Goal: Information Seeking & Learning: Learn about a topic

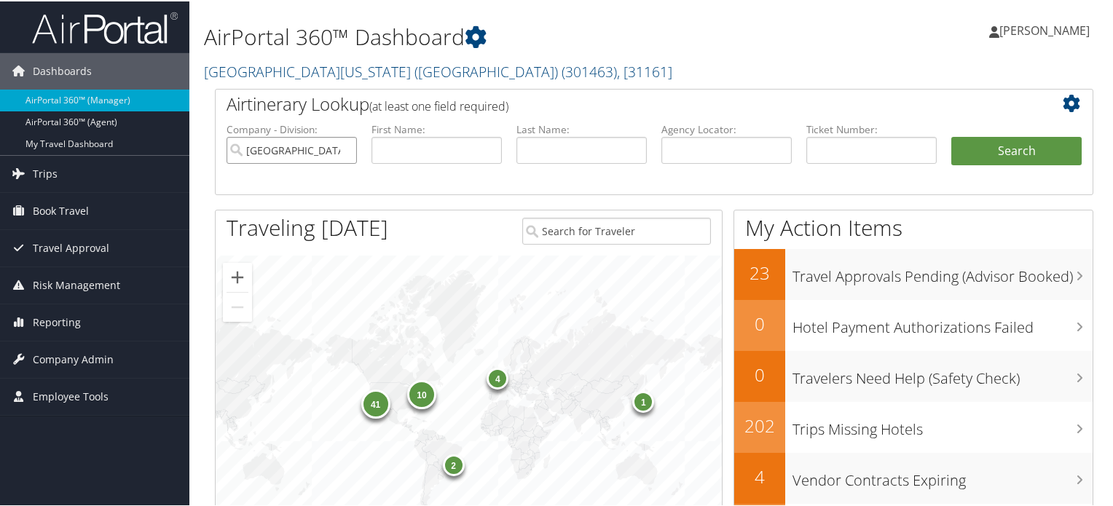
click at [347, 145] on input "University of Southern California (USC)" at bounding box center [292, 148] width 130 height 27
click at [666, 155] on input "text" at bounding box center [726, 148] width 130 height 27
paste input "DPJX5N"
type input "DPJX5N"
click at [972, 144] on button "Search" at bounding box center [1016, 149] width 130 height 29
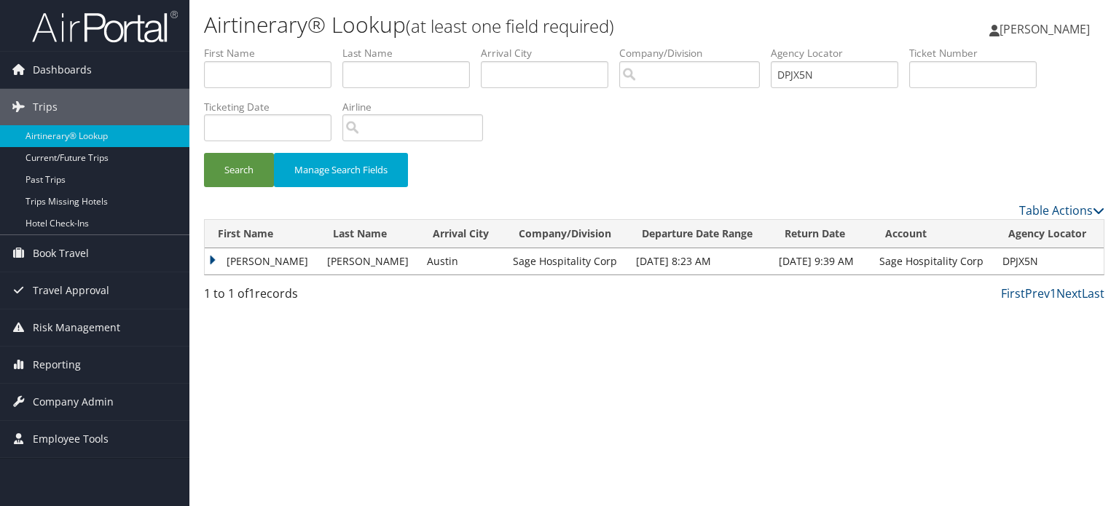
click at [210, 259] on td "JENNIFER LYNN" at bounding box center [262, 261] width 115 height 26
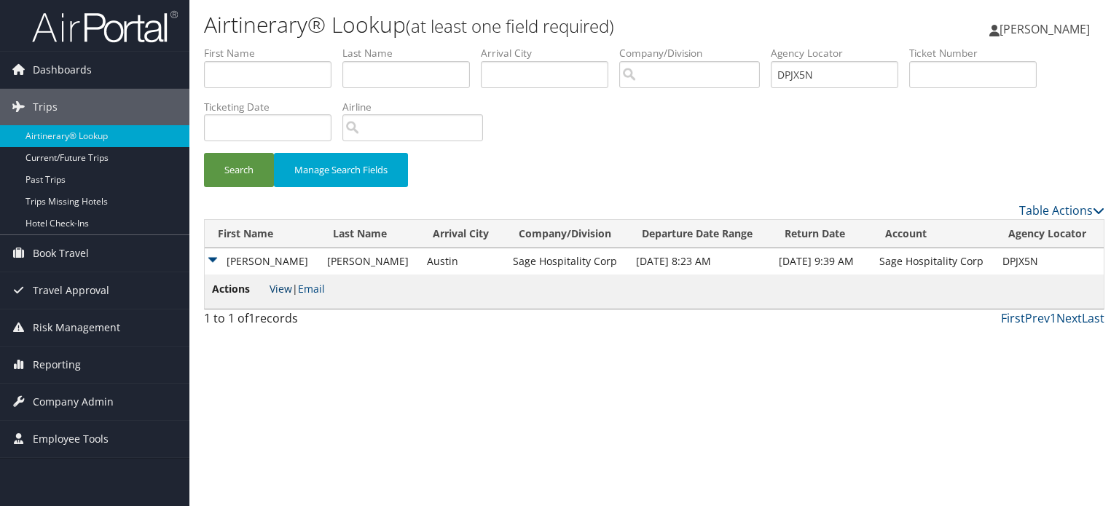
click at [283, 290] on link "View" at bounding box center [281, 289] width 23 height 14
click at [64, 398] on span "Company Admin" at bounding box center [73, 402] width 81 height 36
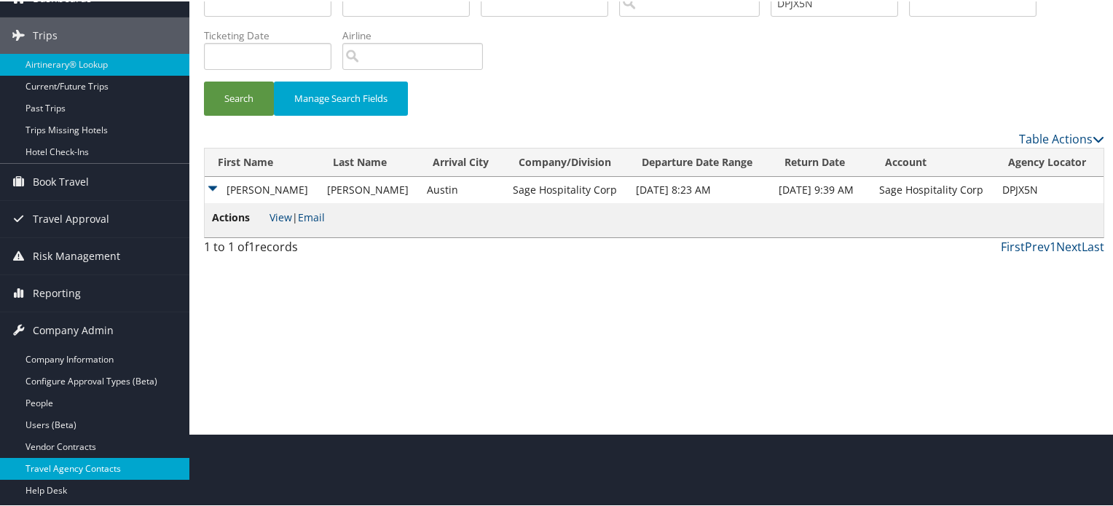
scroll to position [146, 0]
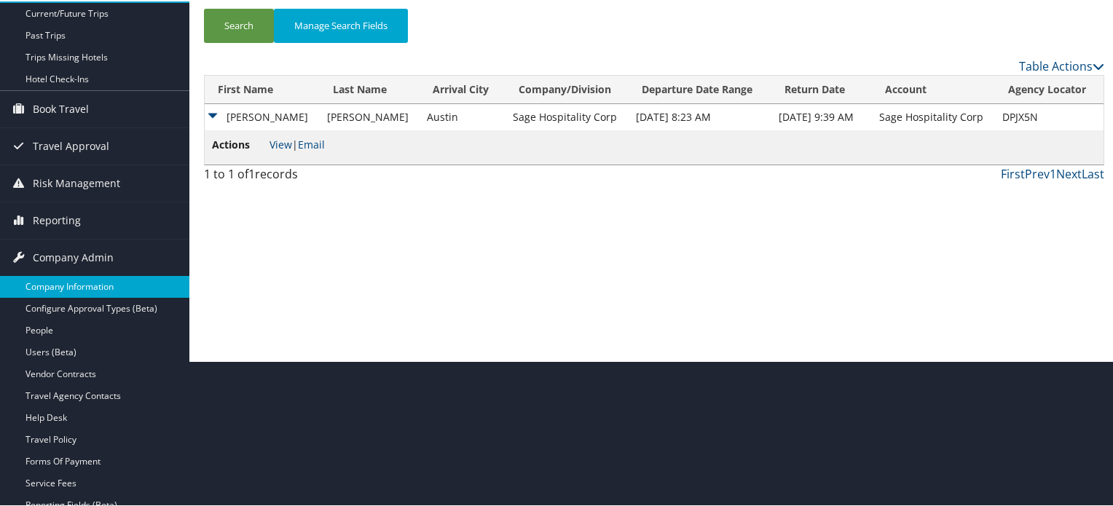
click at [55, 280] on link "Company Information" at bounding box center [94, 286] width 189 height 22
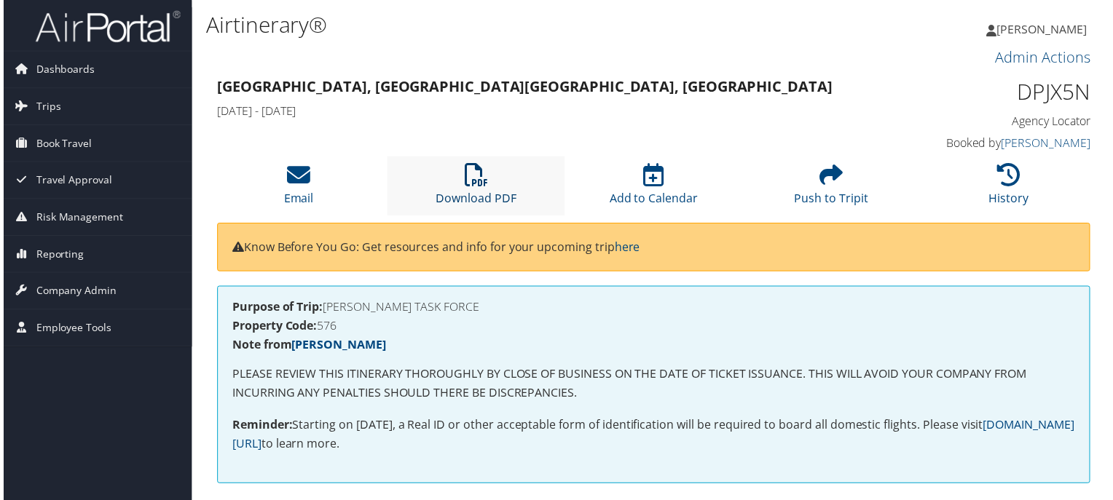
click at [467, 184] on icon at bounding box center [475, 176] width 23 height 23
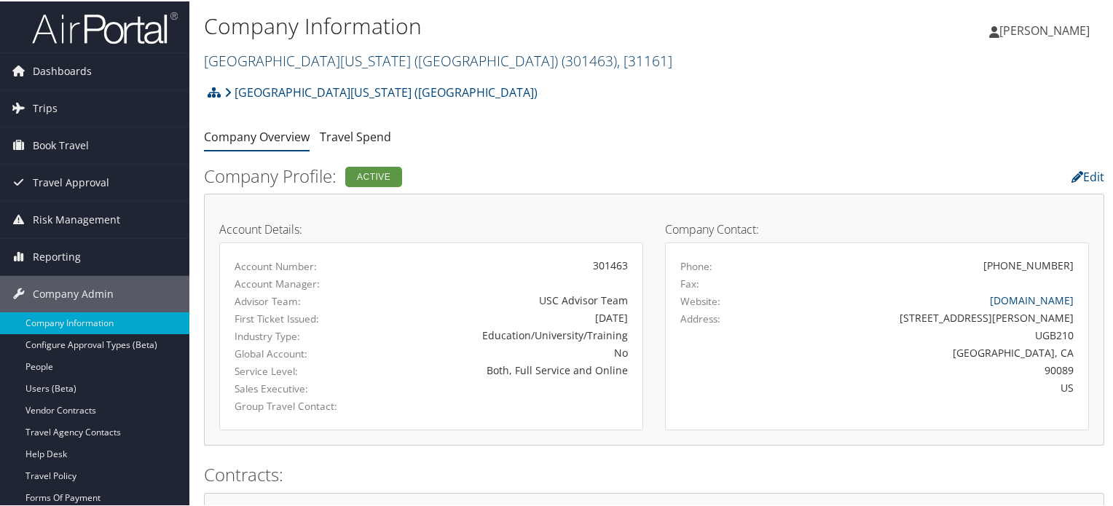
click at [412, 66] on link "University of Southern California (USC) ( 301463 ) , [ 31161 ]" at bounding box center [438, 60] width 468 height 20
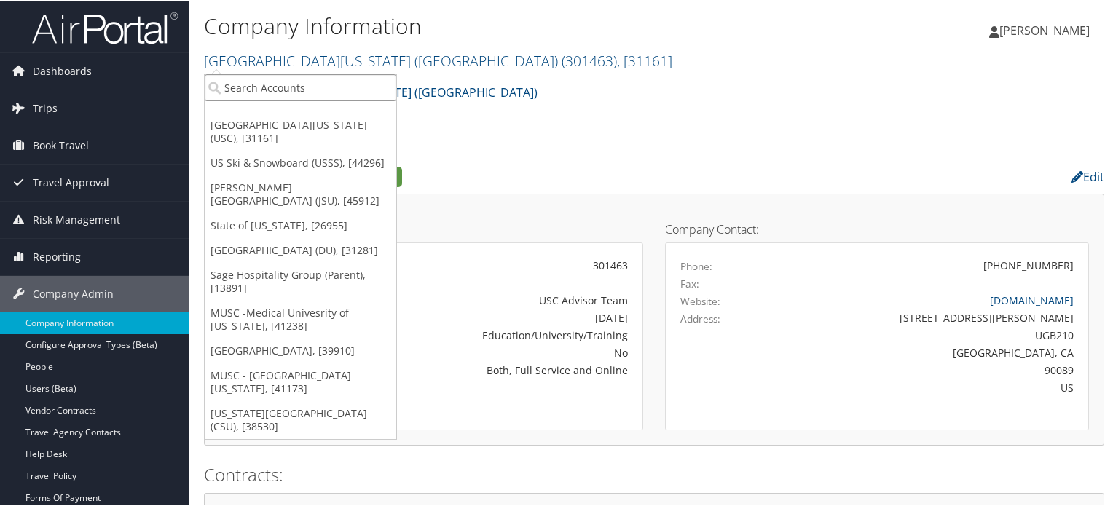
click at [326, 84] on input "search" at bounding box center [301, 86] width 192 height 27
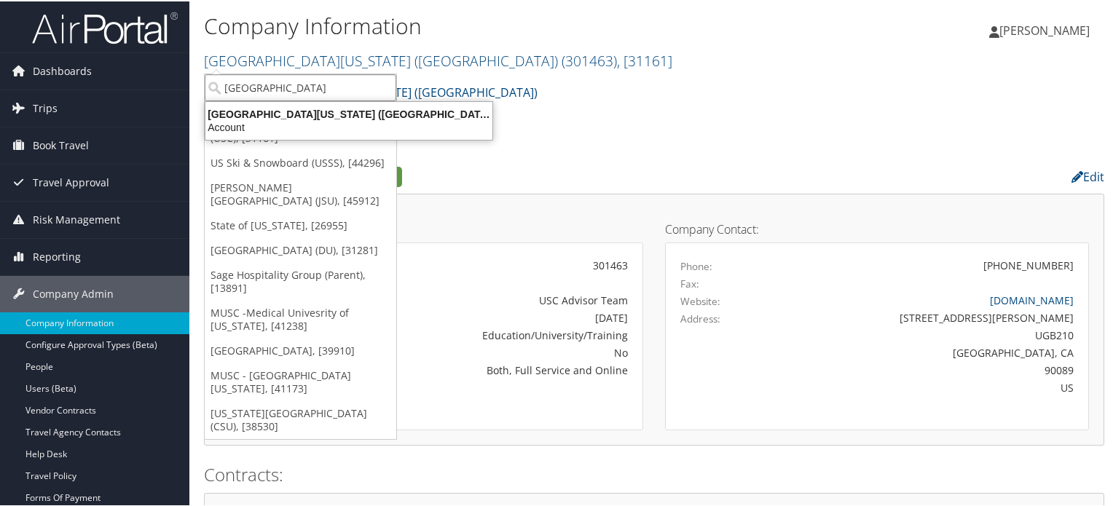
type input "university of washing"
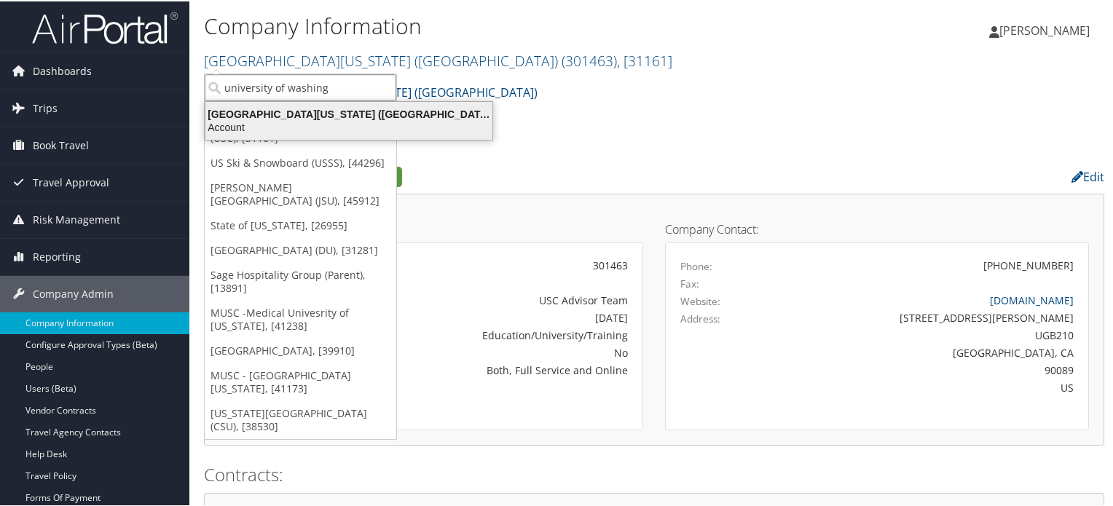
click at [335, 113] on div "University of Washington (UW) (7883), [13433]" at bounding box center [349, 112] width 304 height 13
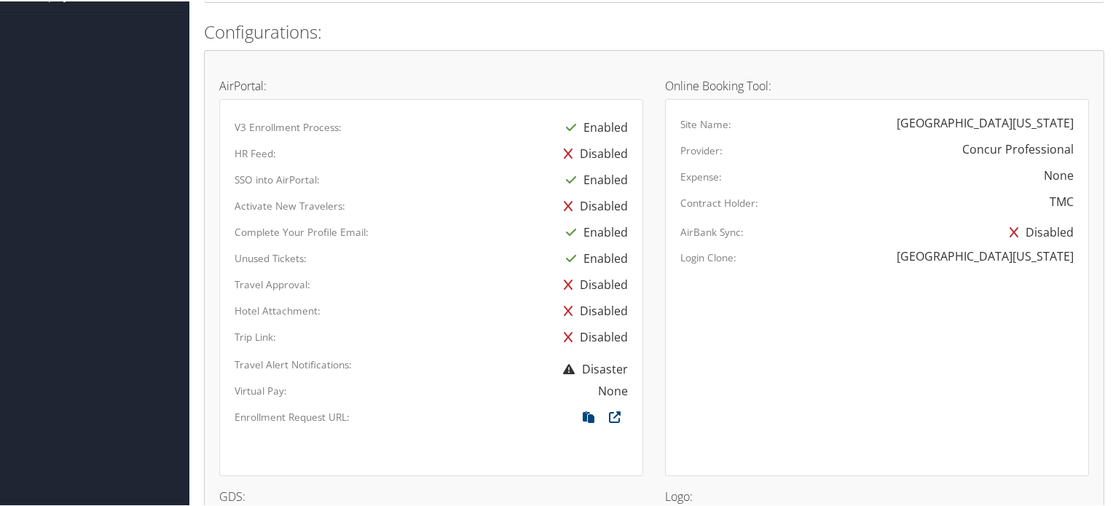
scroll to position [801, 0]
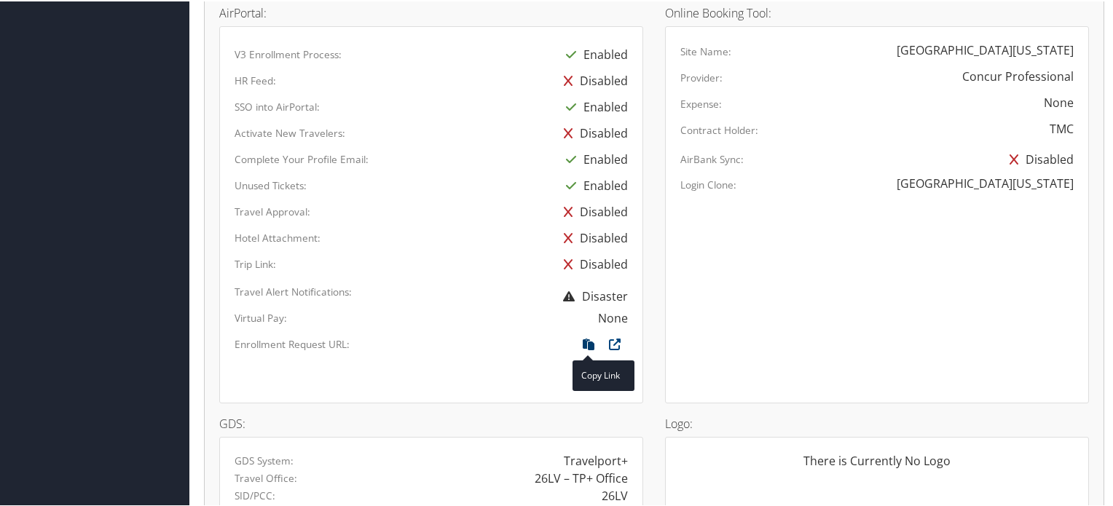
click at [584, 340] on icon at bounding box center [588, 346] width 26 height 19
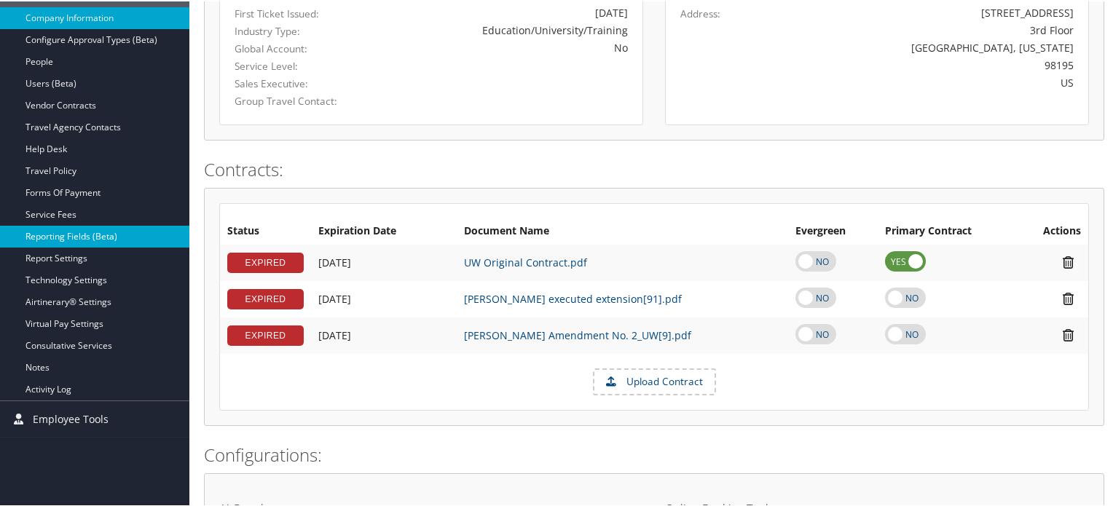
scroll to position [219, 0]
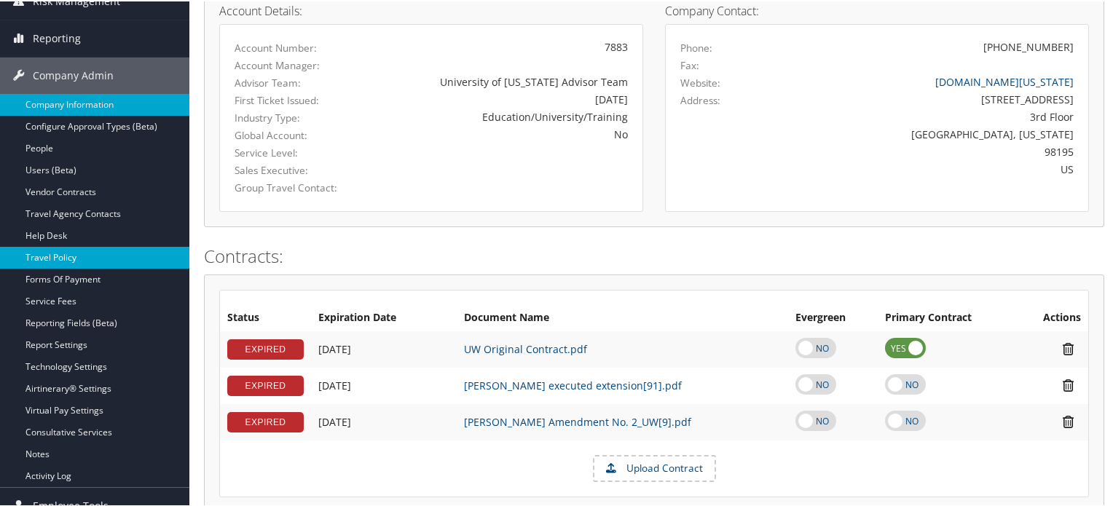
click at [63, 259] on link "Travel Policy" at bounding box center [94, 256] width 189 height 22
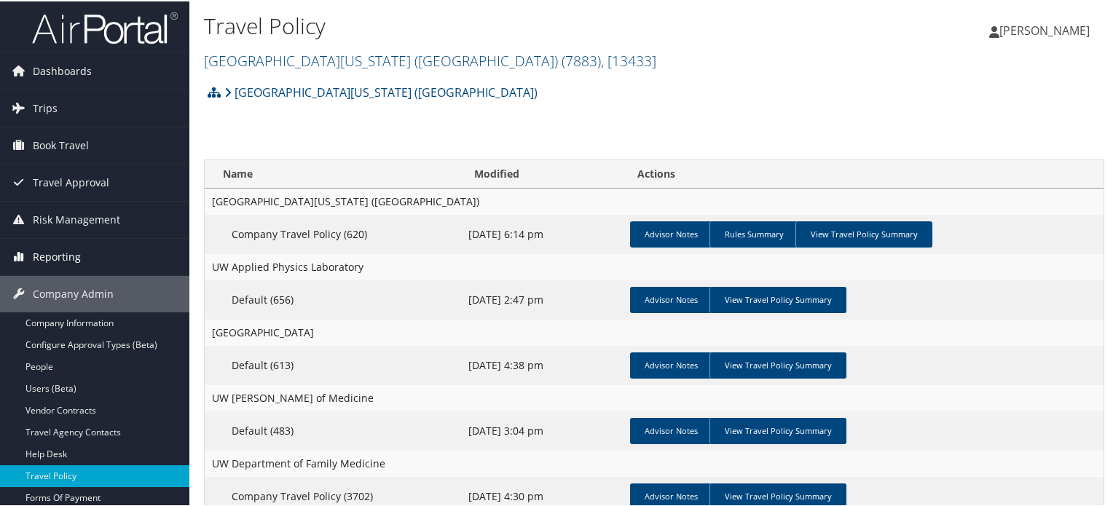
click at [68, 256] on span "Reporting" at bounding box center [57, 255] width 48 height 36
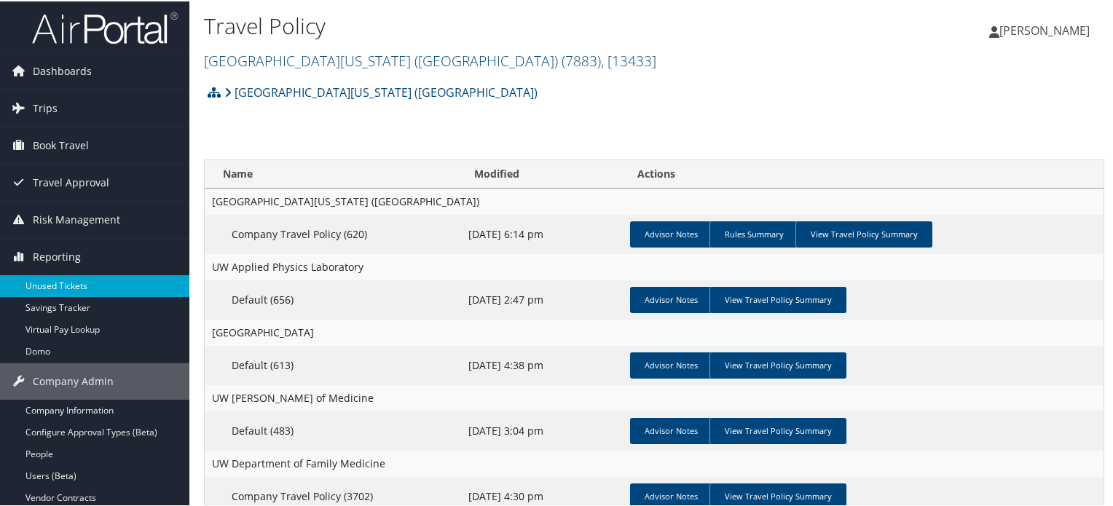
click at [66, 291] on link "Unused Tickets" at bounding box center [94, 285] width 189 height 22
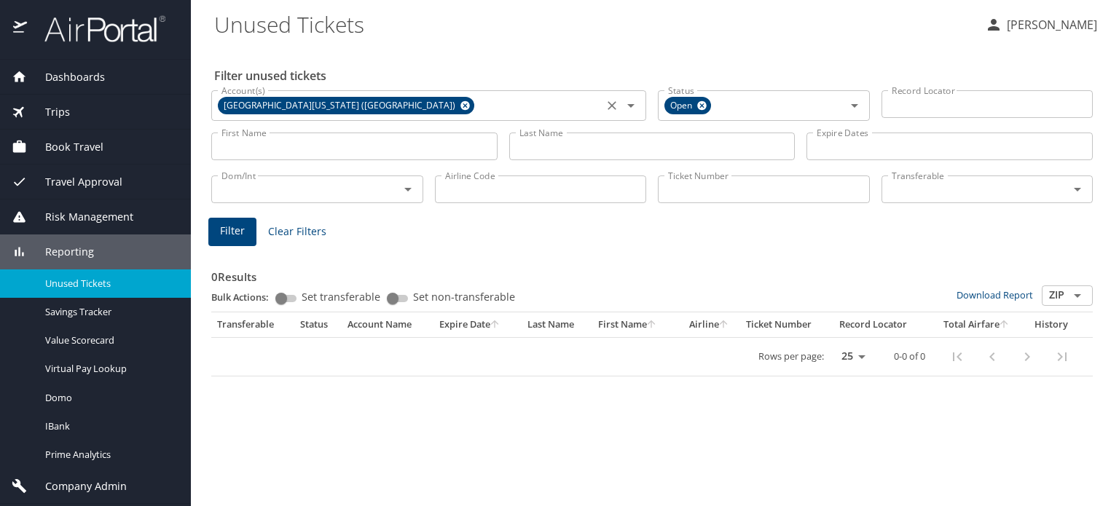
click at [460, 101] on icon at bounding box center [464, 105] width 9 height 9
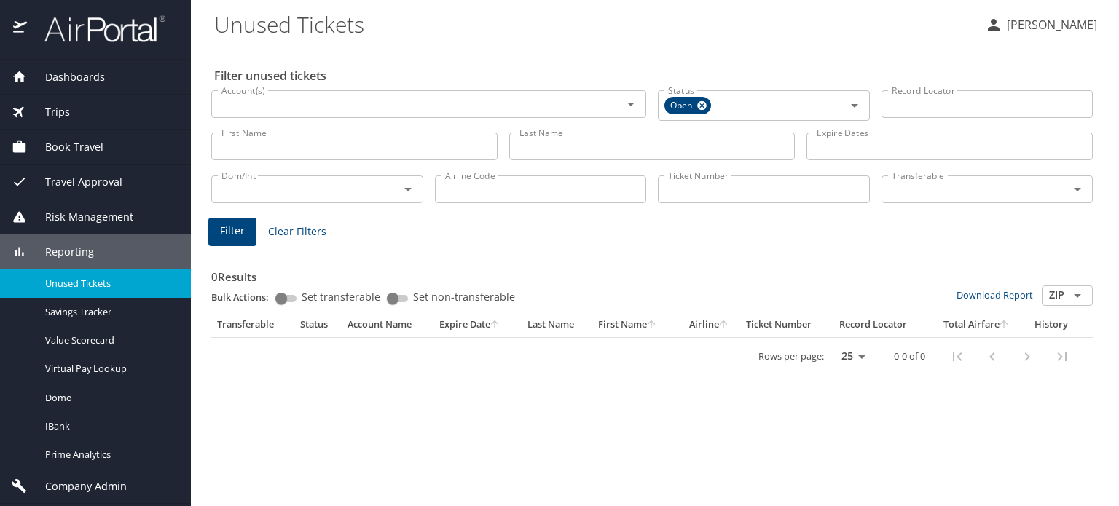
click at [357, 101] on input "Account(s)" at bounding box center [407, 104] width 383 height 19
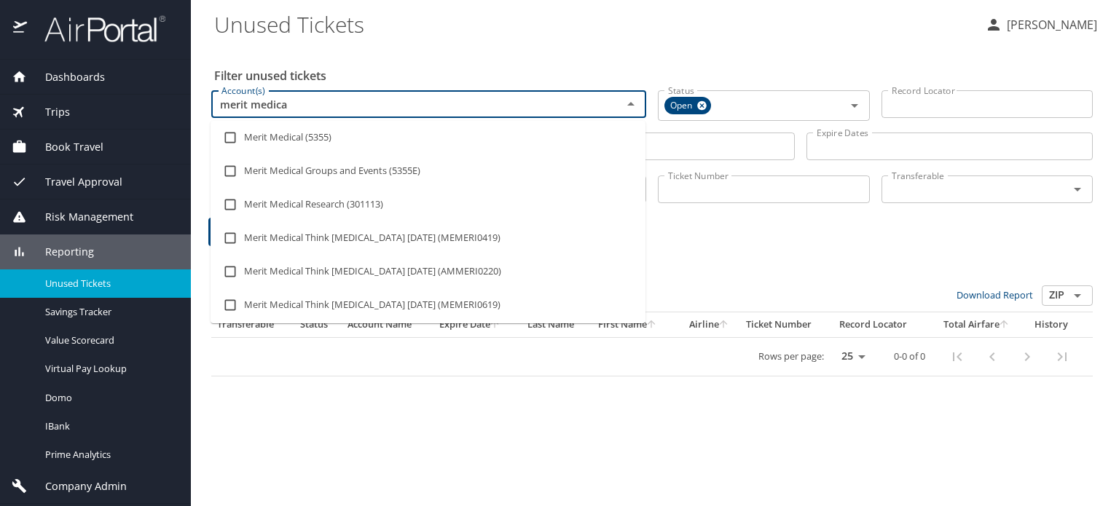
type input "merit medica"
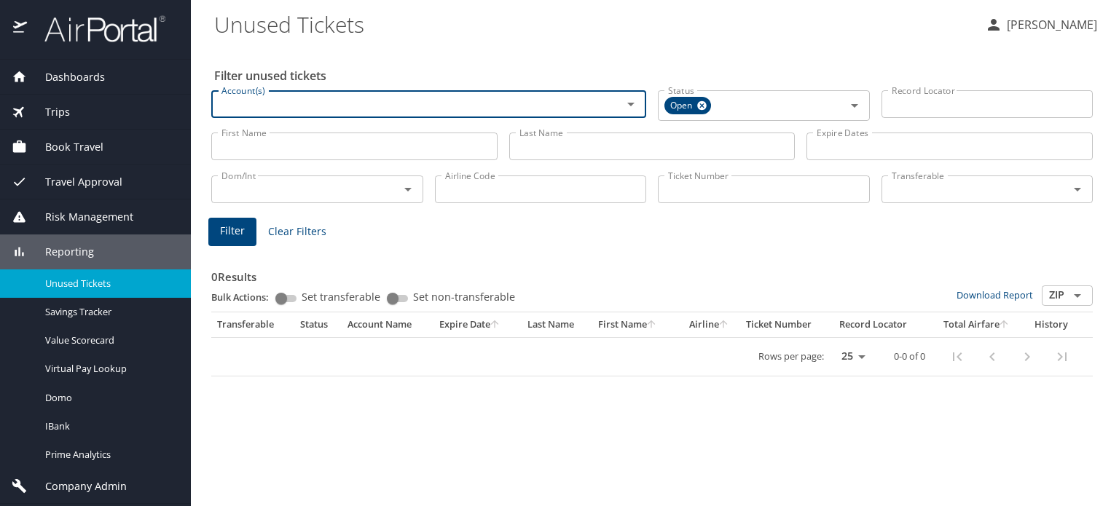
click at [310, 103] on input "Account(s)" at bounding box center [407, 104] width 383 height 19
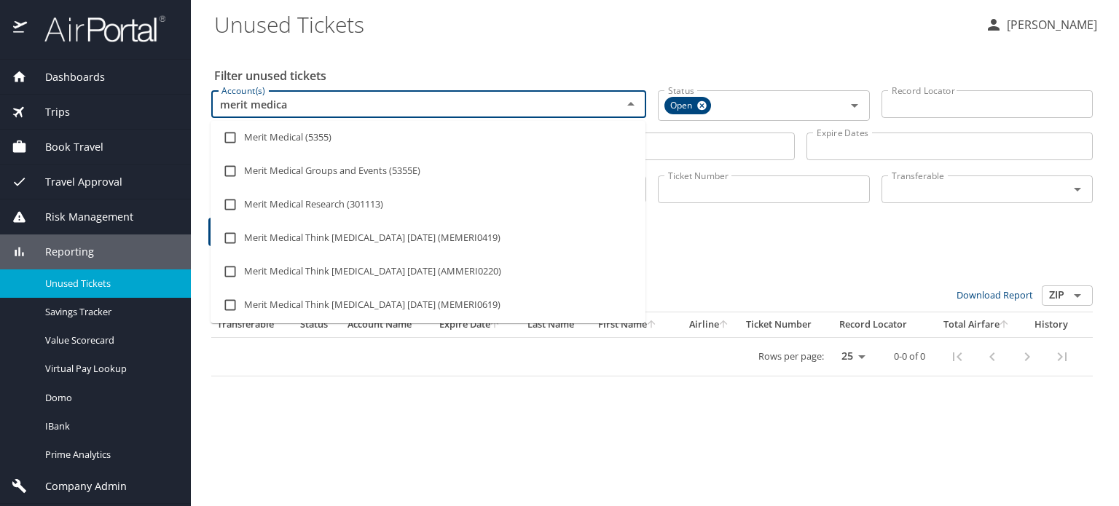
type input "merit medical"
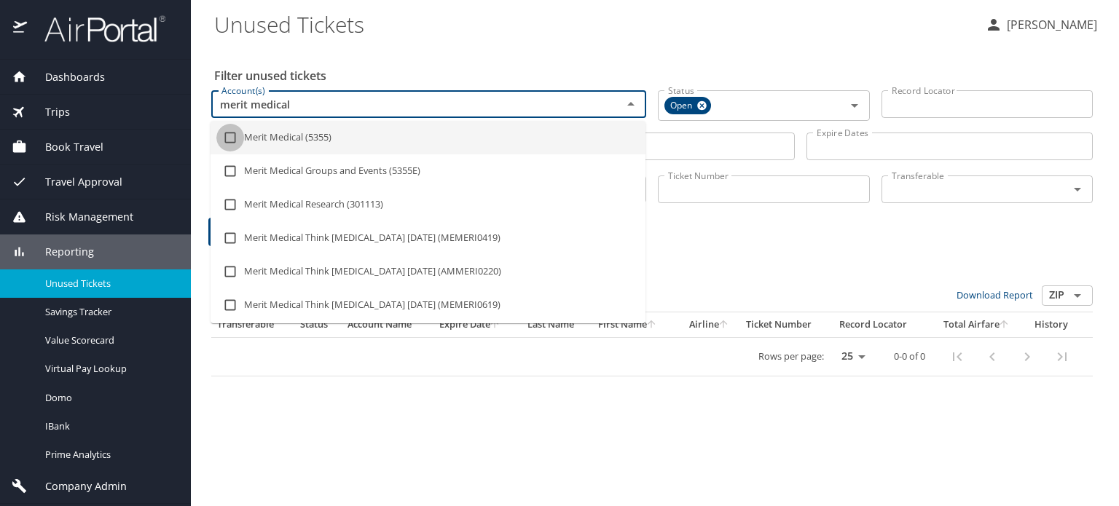
click at [233, 136] on input "checkbox" at bounding box center [230, 138] width 28 height 28
checkbox input "true"
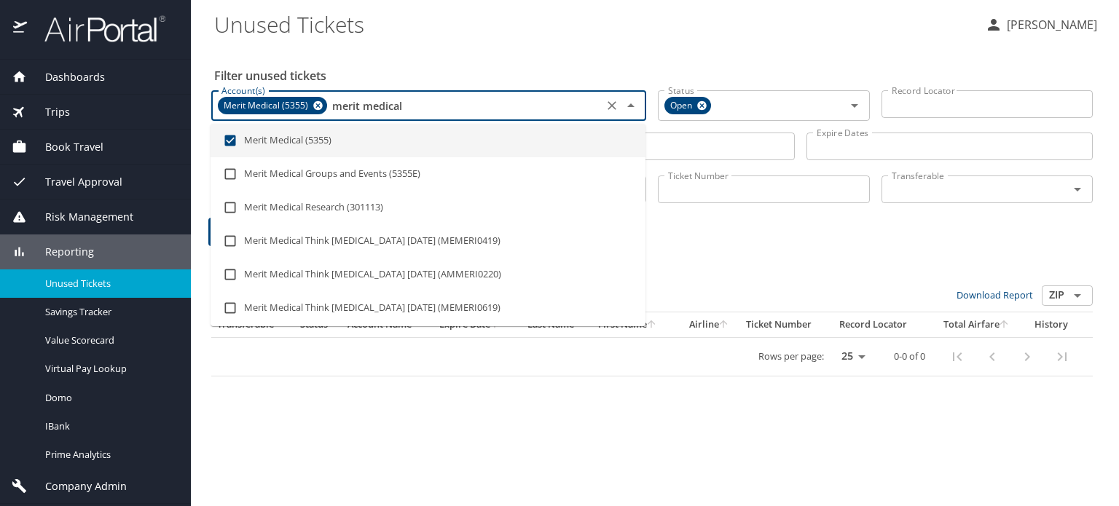
type input "merit medical"
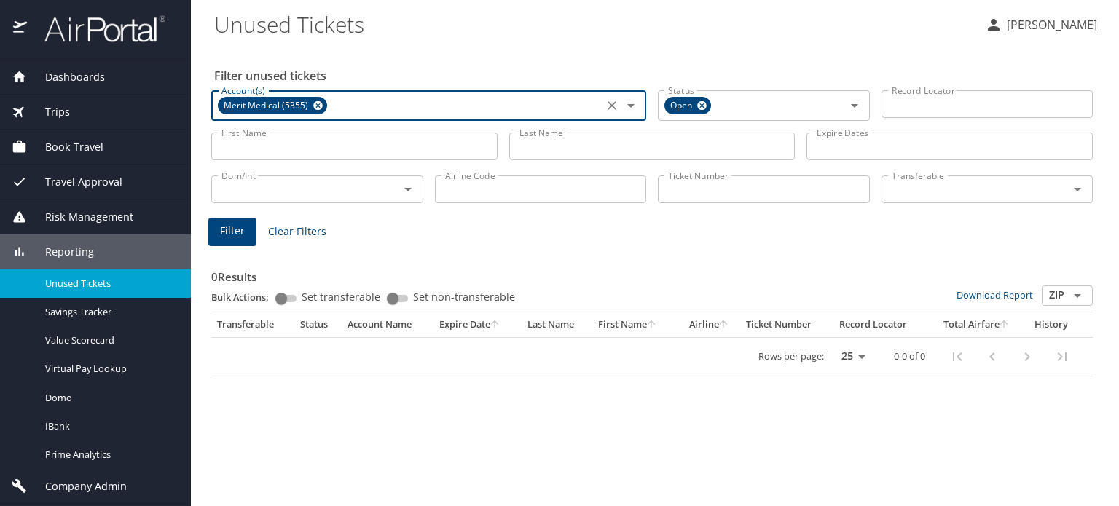
click at [316, 103] on icon at bounding box center [317, 105] width 9 height 9
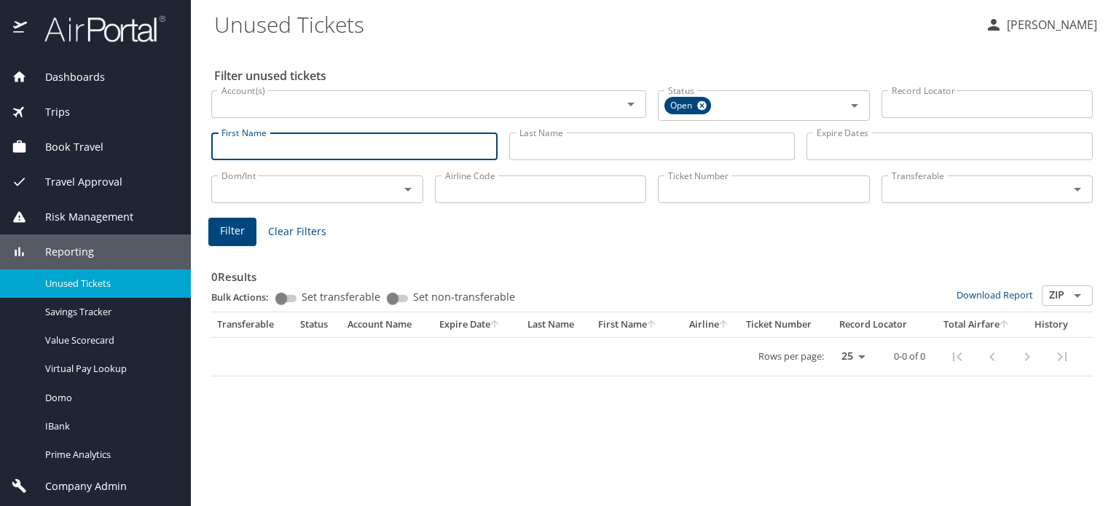
click at [319, 152] on input "First Name" at bounding box center [354, 147] width 286 height 28
type input "scott"
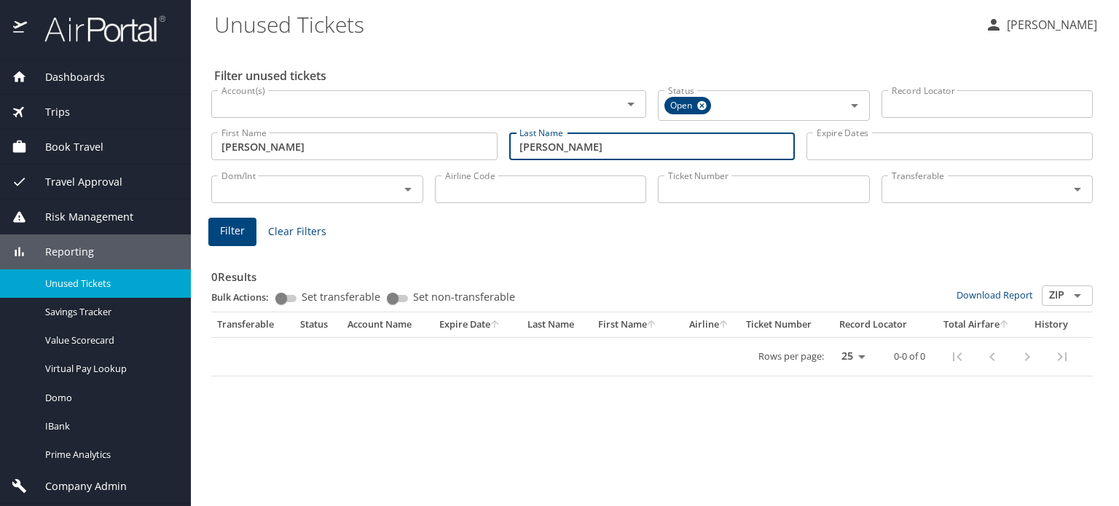
type input "sidwell"
click at [229, 235] on span "Filter" at bounding box center [232, 231] width 25 height 18
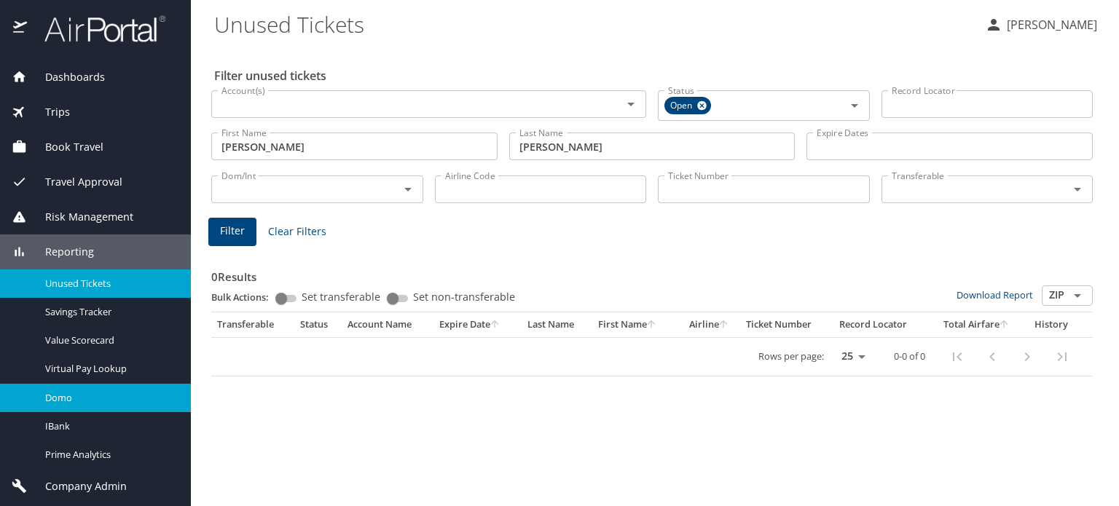
scroll to position [32, 0]
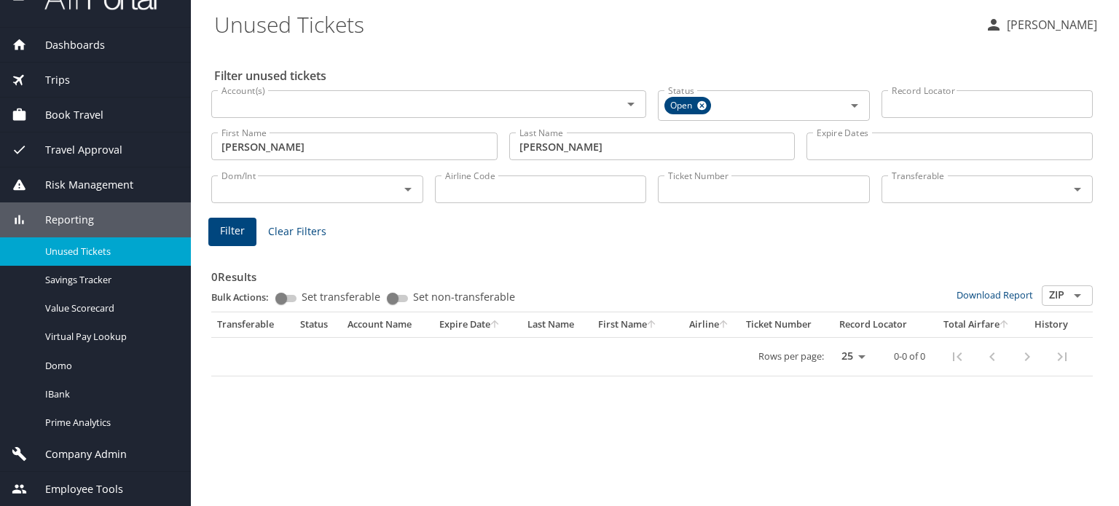
click at [93, 221] on div "Reporting" at bounding box center [96, 220] width 168 height 16
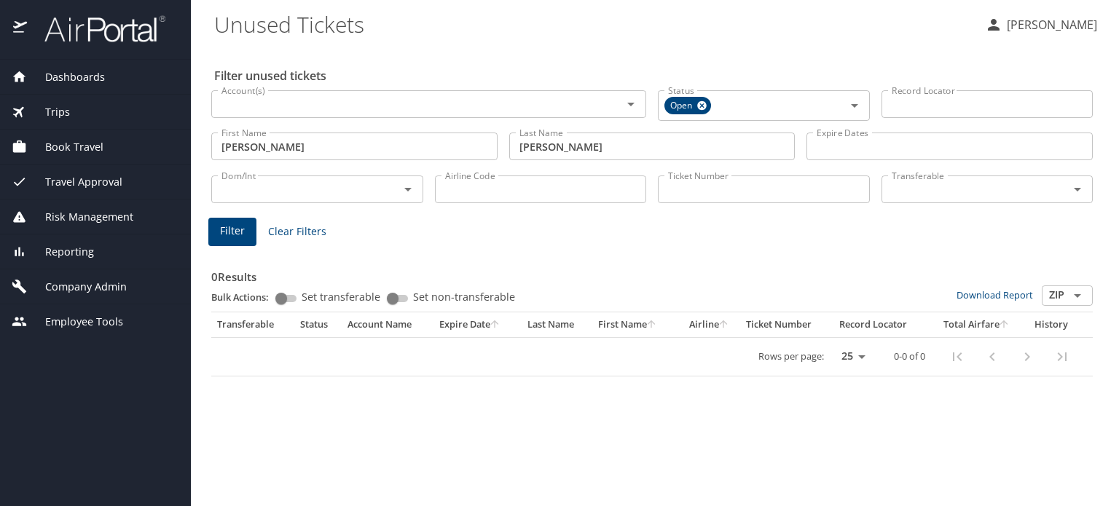
scroll to position [0, 0]
click at [90, 284] on span "Company Admin" at bounding box center [77, 287] width 100 height 16
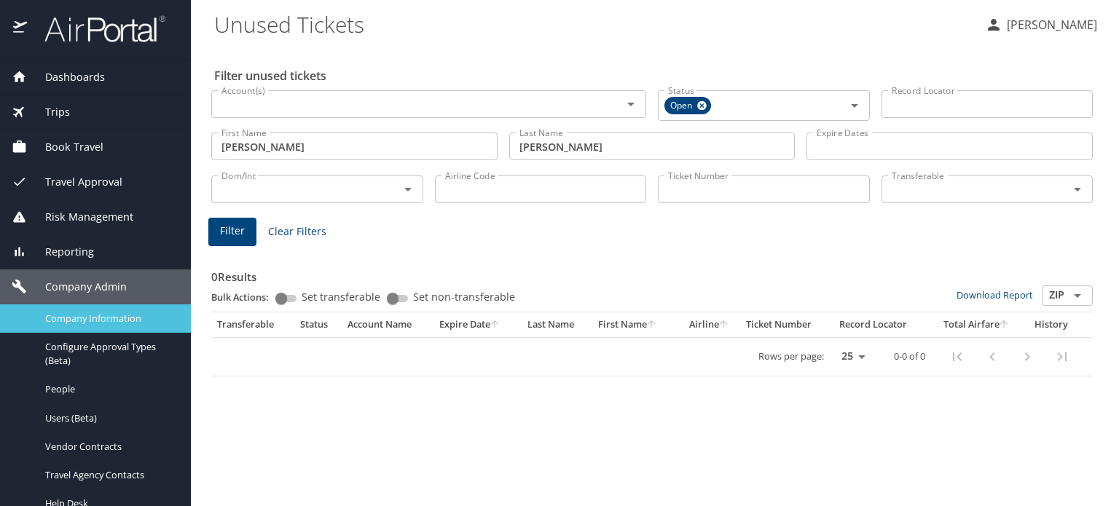
click at [90, 317] on span "Company Information" at bounding box center [109, 319] width 128 height 14
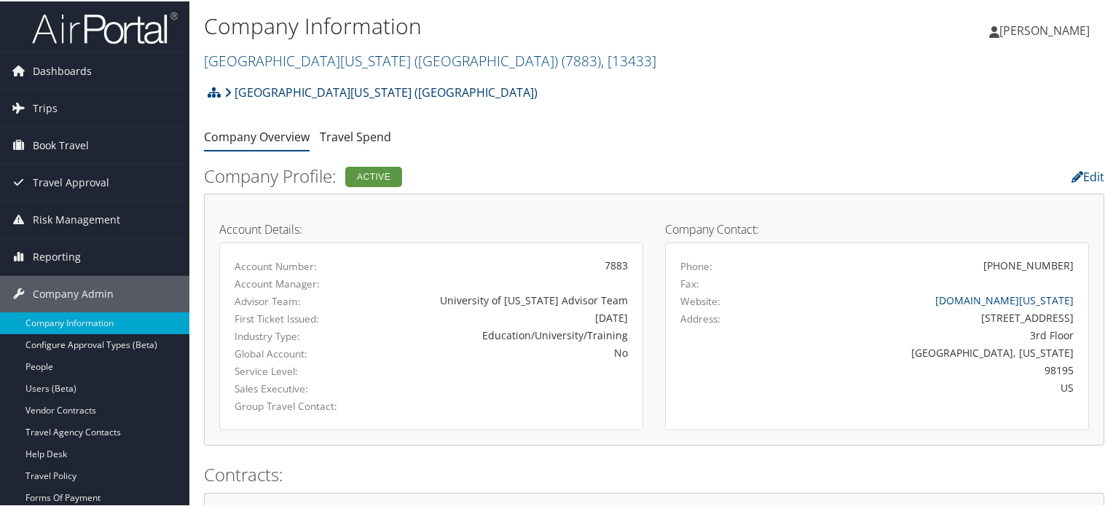
click at [294, 86] on link "[GEOGRAPHIC_DATA][US_STATE] ([GEOGRAPHIC_DATA])" at bounding box center [380, 90] width 313 height 29
click at [334, 55] on link "[GEOGRAPHIC_DATA][US_STATE] ([GEOGRAPHIC_DATA]) ( 7883 ) , [ 13433 ]" at bounding box center [430, 60] width 452 height 20
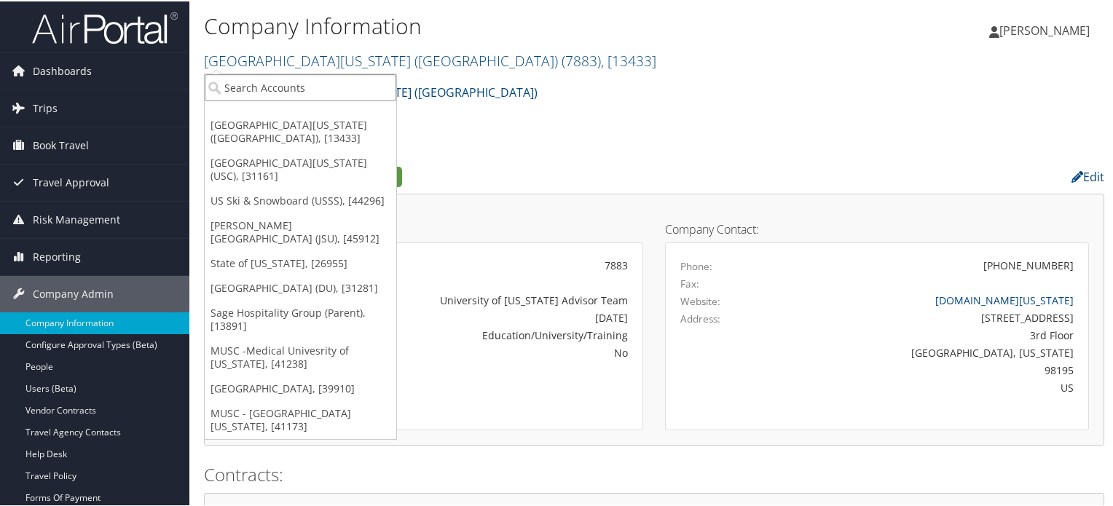
click at [319, 87] on input "search" at bounding box center [301, 86] width 192 height 27
type input "merit medical"
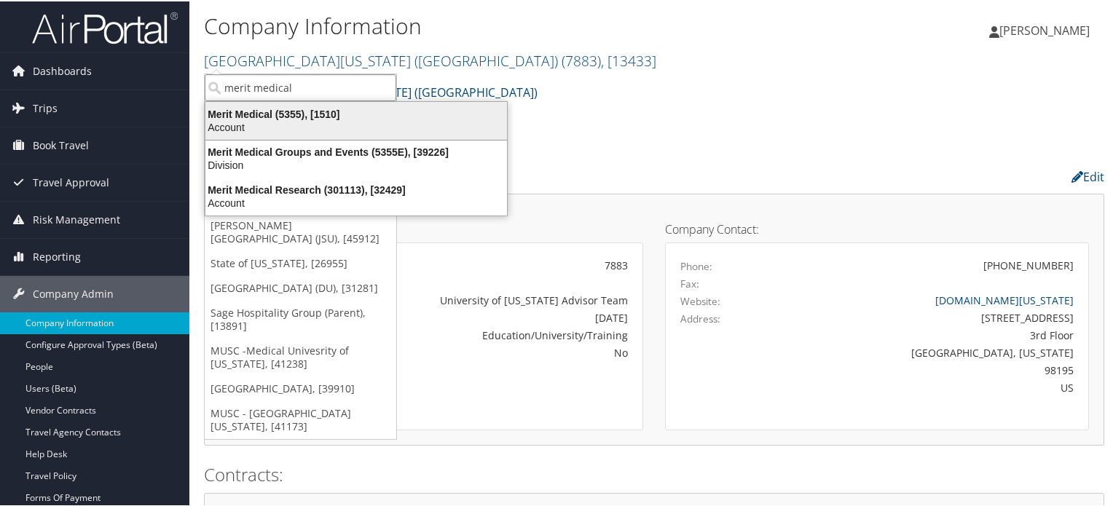
click at [323, 113] on div "Merit Medical (5355), [1510]" at bounding box center [356, 112] width 319 height 13
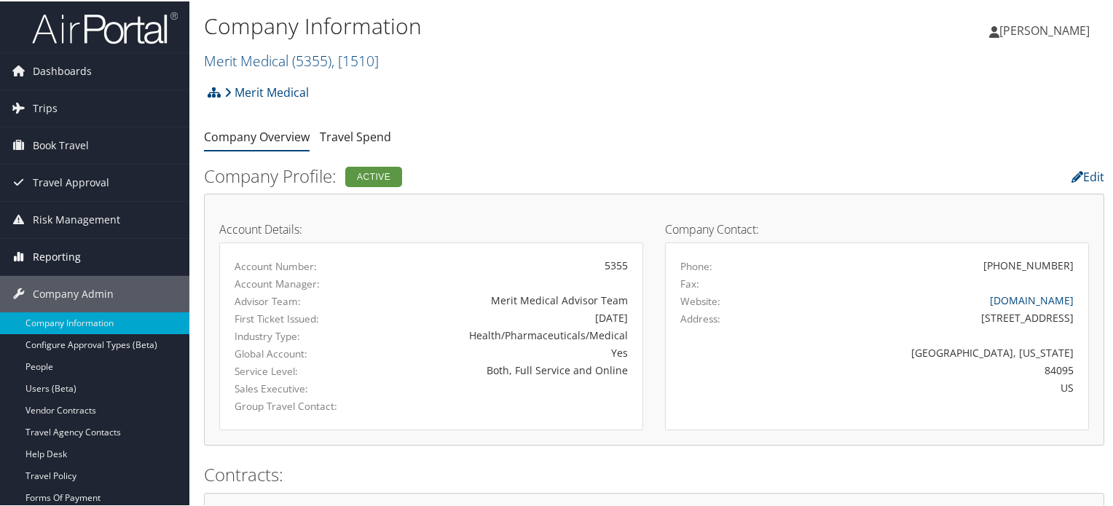
click at [74, 256] on span "Reporting" at bounding box center [57, 255] width 48 height 36
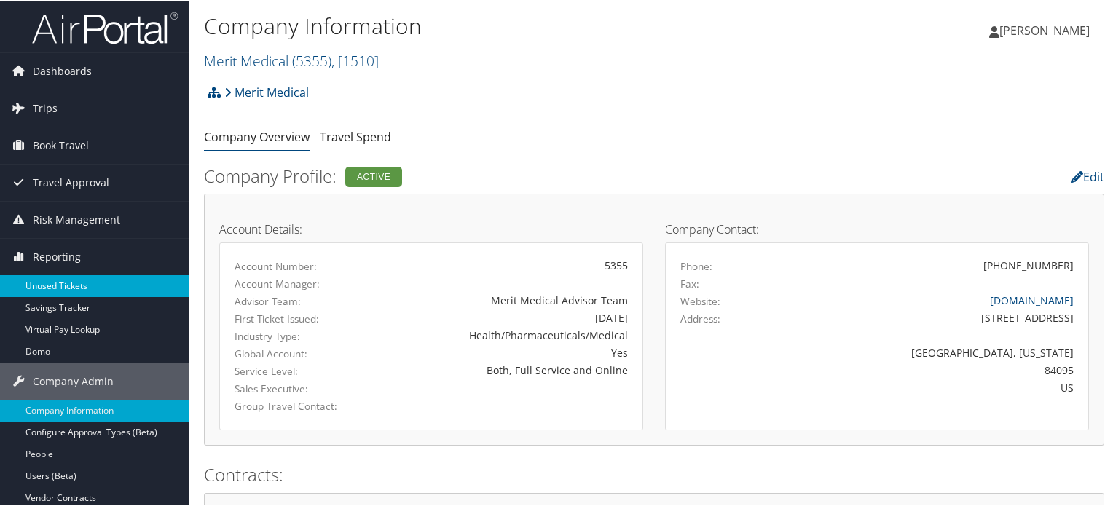
click at [76, 282] on link "Unused Tickets" at bounding box center [94, 285] width 189 height 22
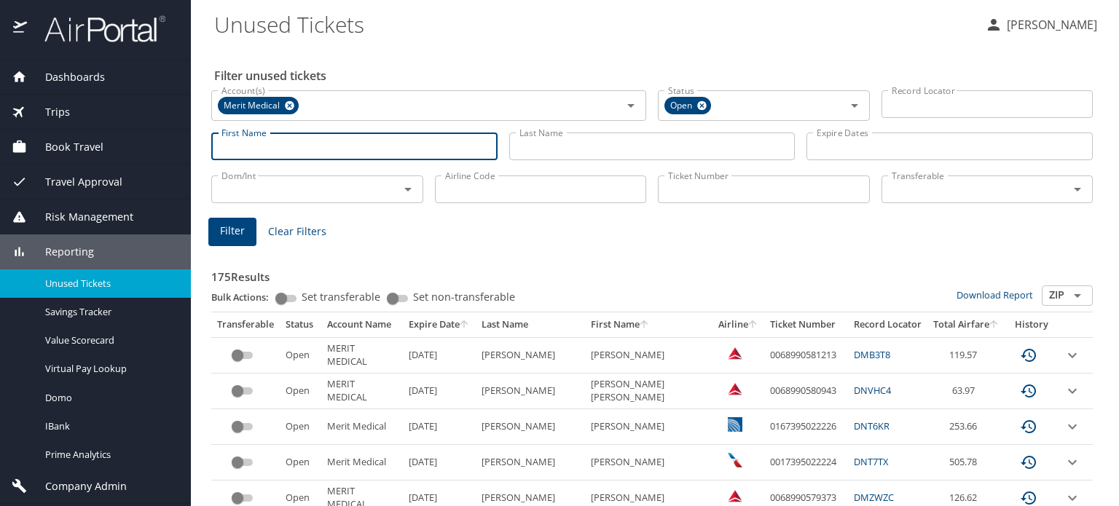
click at [296, 143] on input "First Name" at bounding box center [354, 147] width 286 height 28
paste input "SCOTT RICHARD"
type input "SCOTT RICHARD"
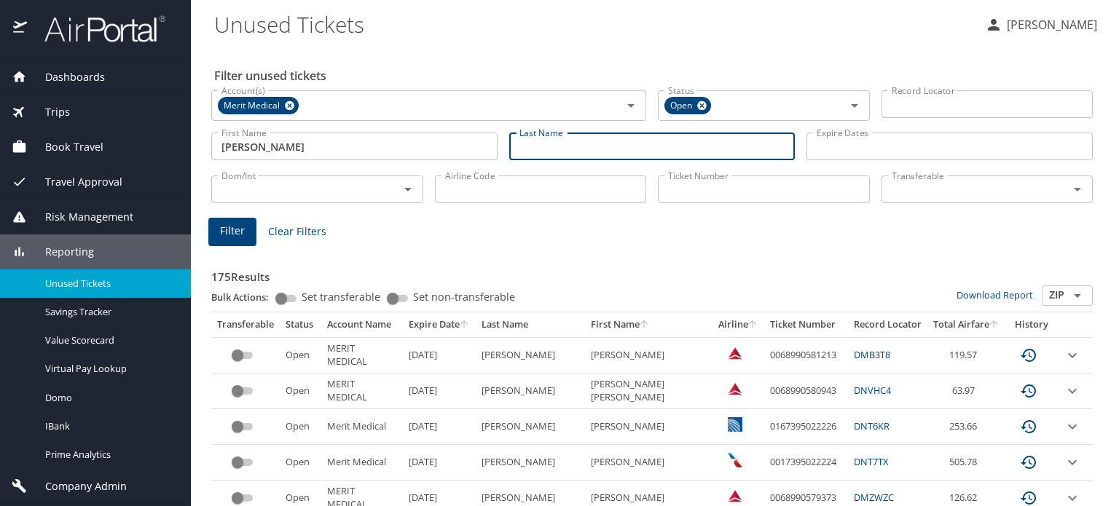
paste input "SIDWELL/SCOTT RICHARD"
type input "SIDWELL"
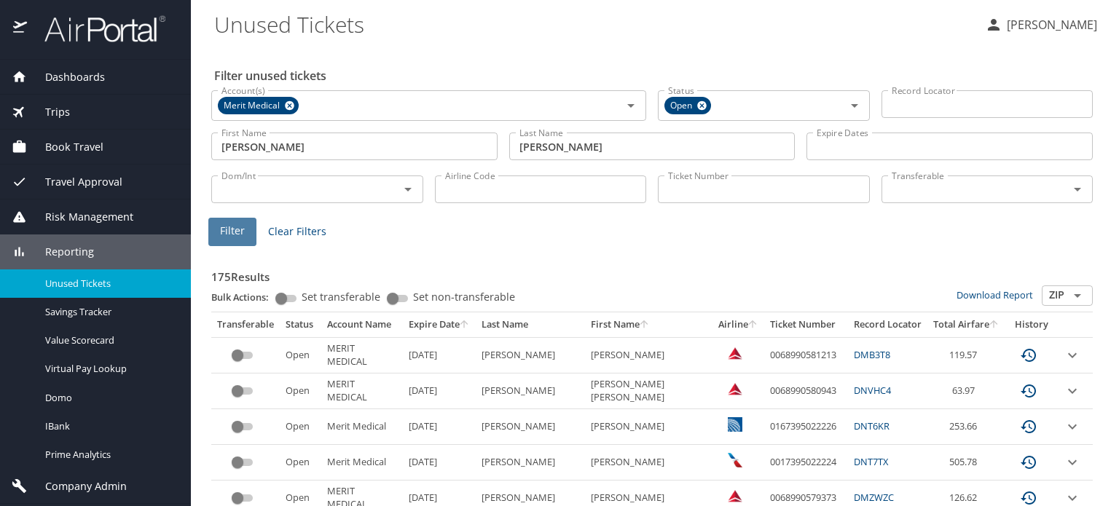
click at [219, 232] on button "Filter" at bounding box center [232, 232] width 48 height 28
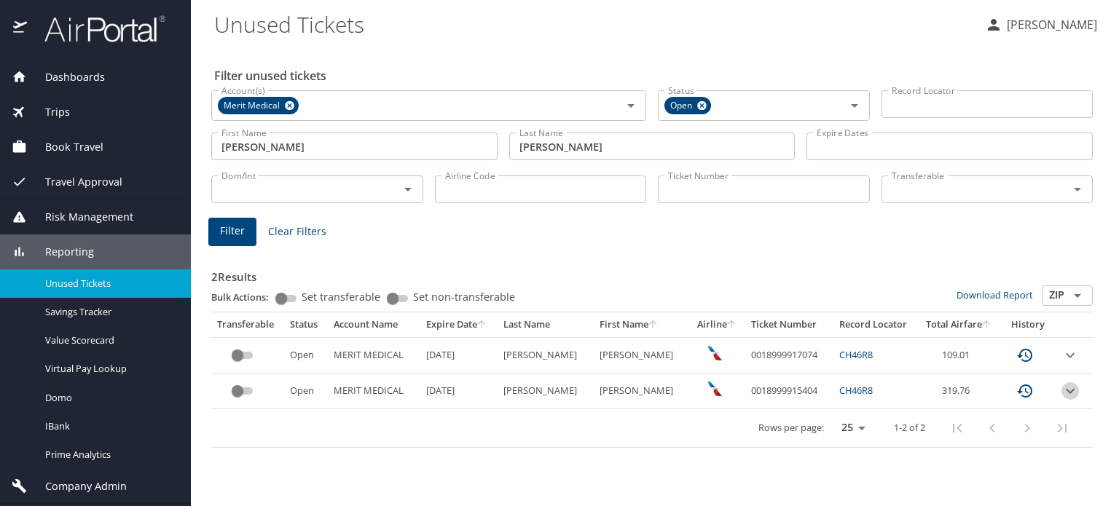
click at [1068, 390] on icon "expand row" at bounding box center [1070, 390] width 9 height 5
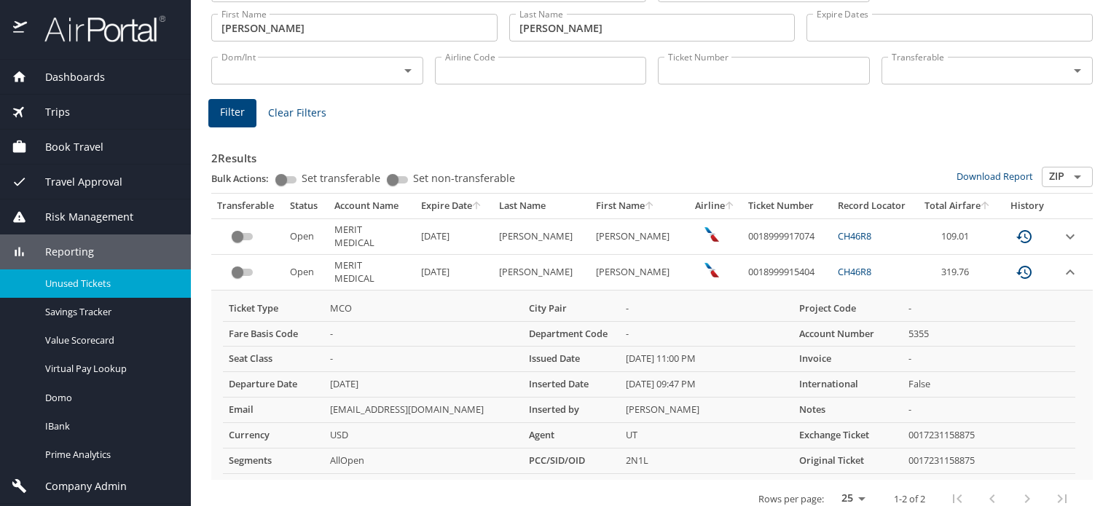
scroll to position [135, 0]
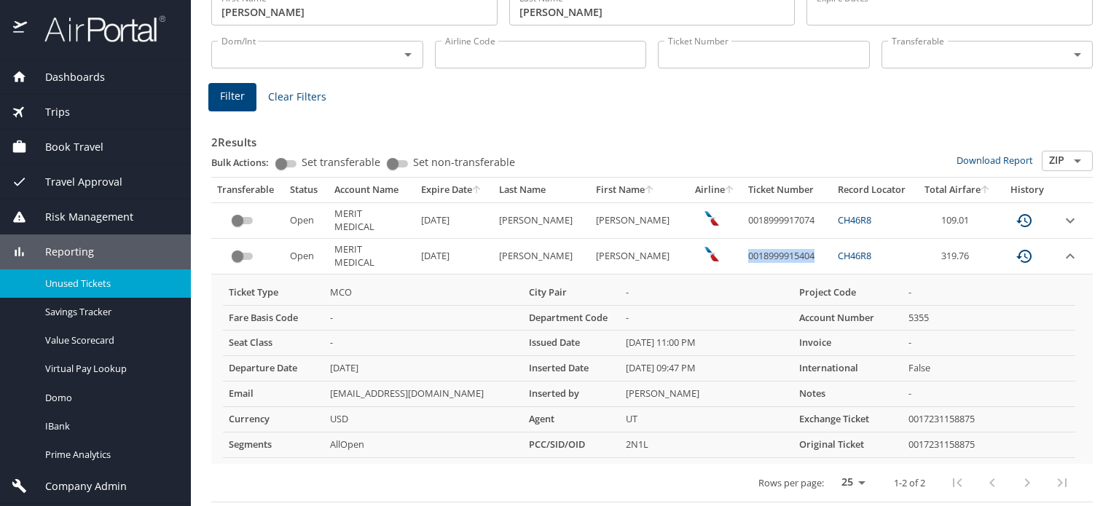
drag, startPoint x: 768, startPoint y: 256, endPoint x: 724, endPoint y: 256, distance: 44.4
click at [742, 256] on td "0018999915404" at bounding box center [787, 257] width 90 height 36
copy td "0018999915404"
click at [1061, 218] on icon "expand row" at bounding box center [1069, 220] width 17 height 17
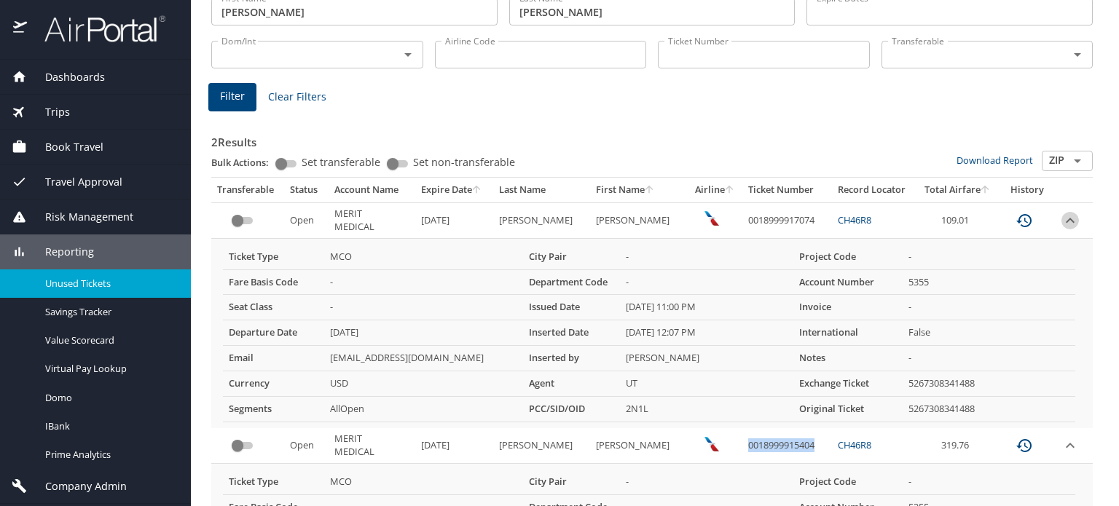
click at [1061, 218] on icon "expand row" at bounding box center [1069, 220] width 17 height 17
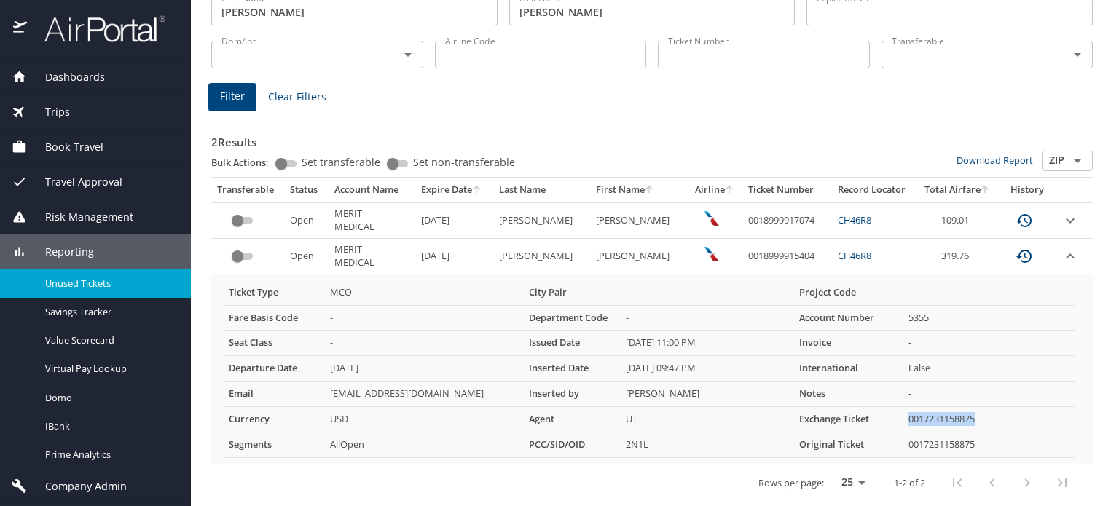
drag, startPoint x: 976, startPoint y: 414, endPoint x: 900, endPoint y: 417, distance: 76.5
click at [902, 417] on td "0017231158875" at bounding box center [988, 419] width 173 height 25
copy td "0017231158875"
drag, startPoint x: 980, startPoint y: 444, endPoint x: 900, endPoint y: 443, distance: 79.4
click at [902, 443] on td "0017231158875" at bounding box center [988, 445] width 173 height 25
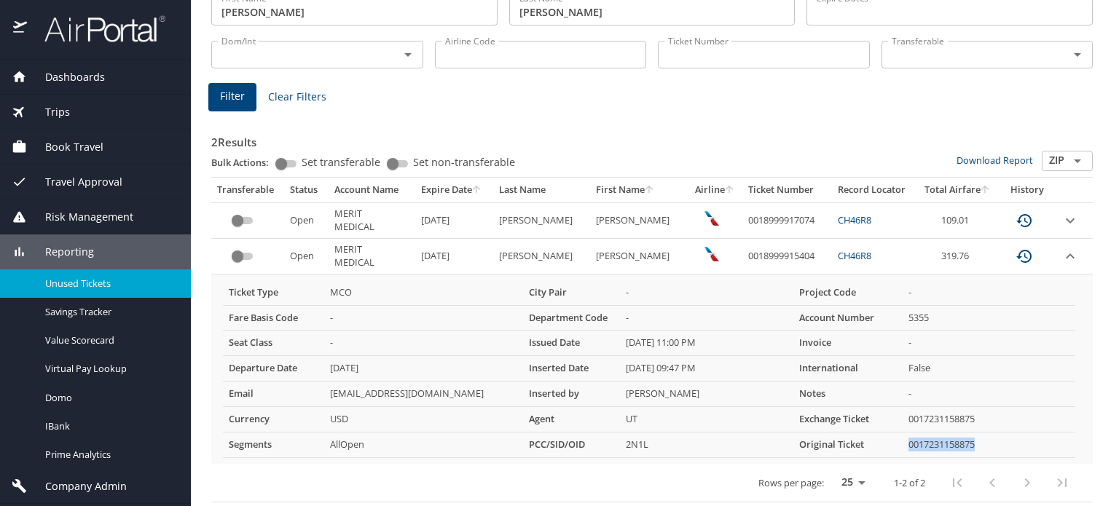
copy td "0017231158875"
drag, startPoint x: 800, startPoint y: 251, endPoint x: 724, endPoint y: 251, distance: 75.8
click at [742, 251] on td "0018999915404" at bounding box center [787, 257] width 90 height 36
copy td "0018999915404"
drag, startPoint x: 799, startPoint y: 219, endPoint x: 723, endPoint y: 218, distance: 76.5
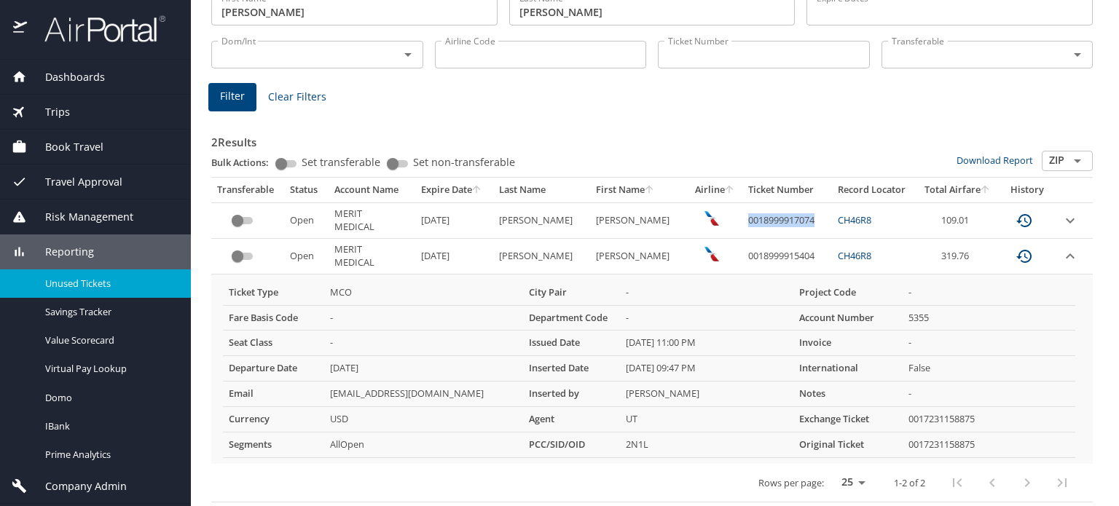
click at [742, 218] on td "0018999917074" at bounding box center [787, 220] width 90 height 36
copy td "0018999917074"
click at [1063, 256] on icon "expand row" at bounding box center [1069, 256] width 17 height 17
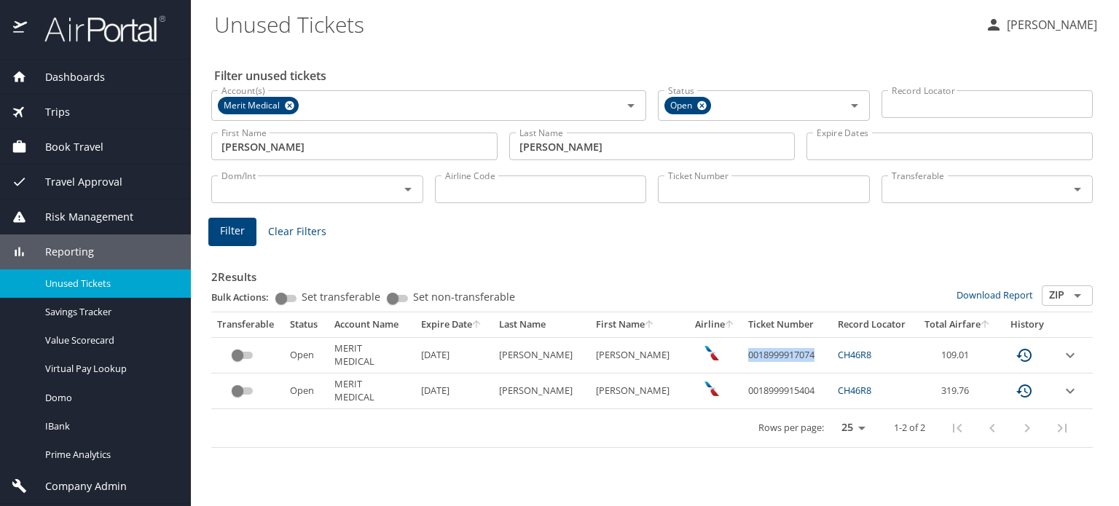
scroll to position [0, 0]
drag, startPoint x: 875, startPoint y: 388, endPoint x: 828, endPoint y: 387, distance: 46.6
click at [833, 387] on td "CH46R8" at bounding box center [875, 392] width 84 height 36
copy link "CH46R8"
click at [1074, 391] on icon "expand row" at bounding box center [1069, 390] width 17 height 17
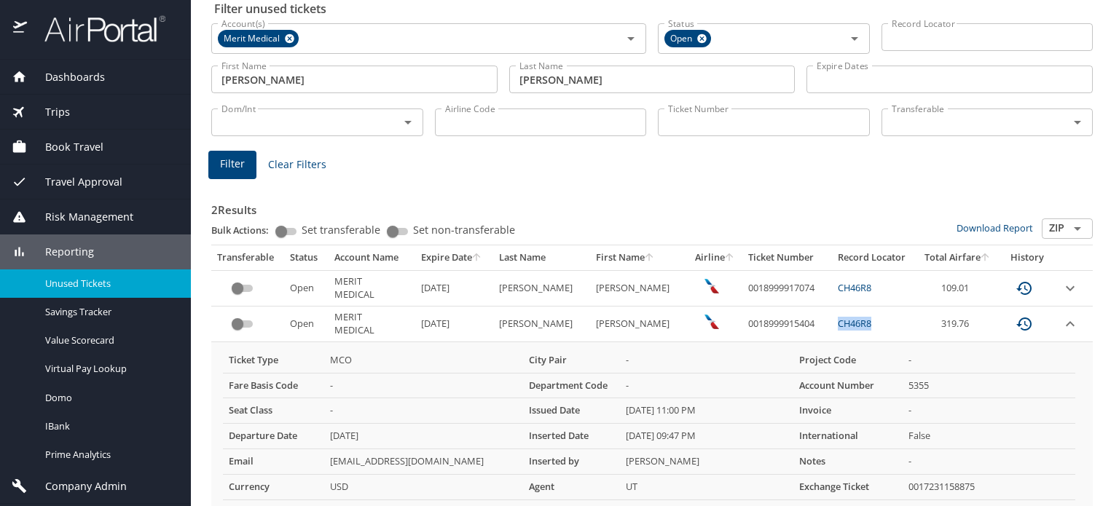
scroll to position [135, 0]
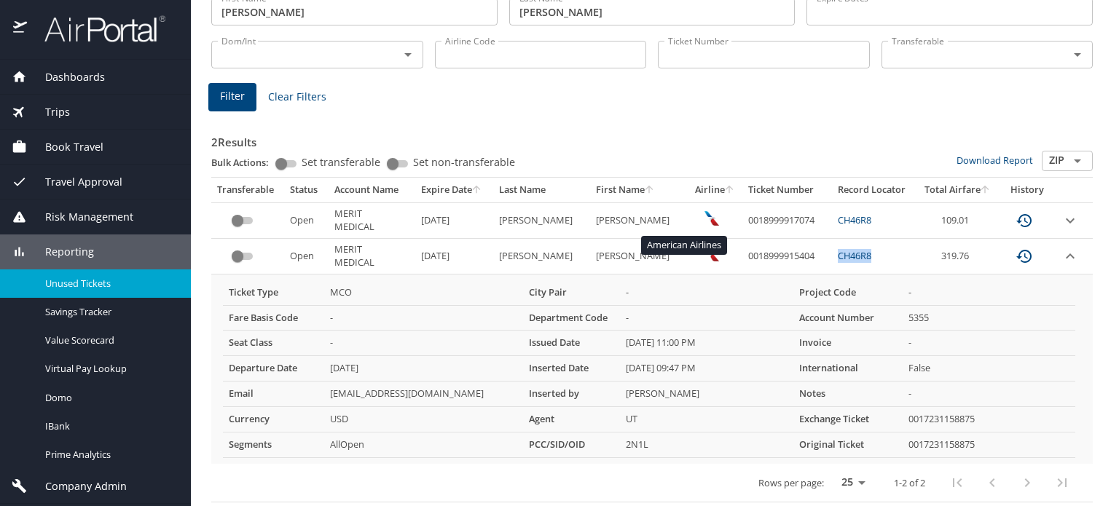
click at [704, 216] on img "custom pagination table" at bounding box center [711, 218] width 15 height 15
click at [1061, 218] on icon "expand row" at bounding box center [1069, 220] width 17 height 17
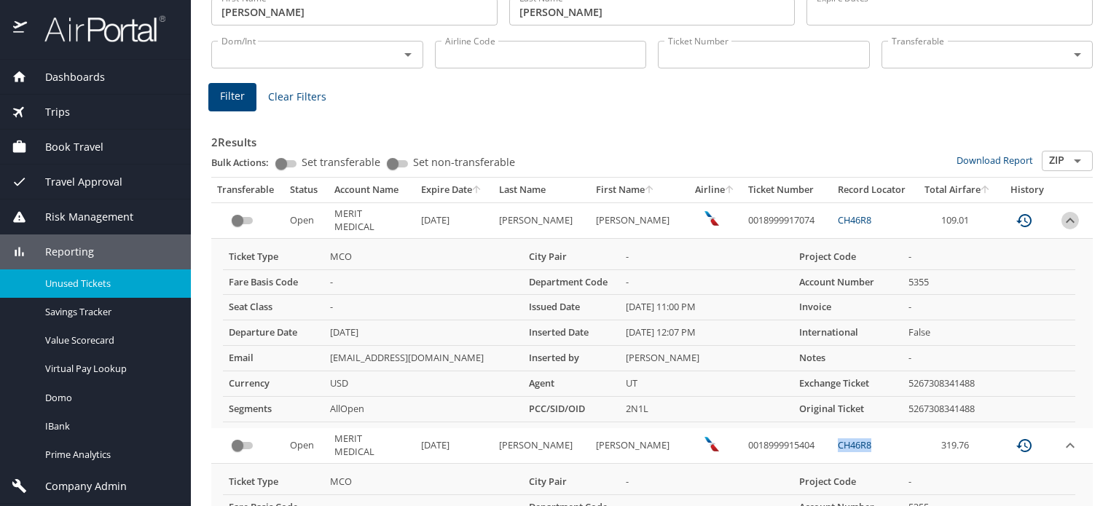
click at [1066, 218] on icon "expand row" at bounding box center [1070, 220] width 9 height 5
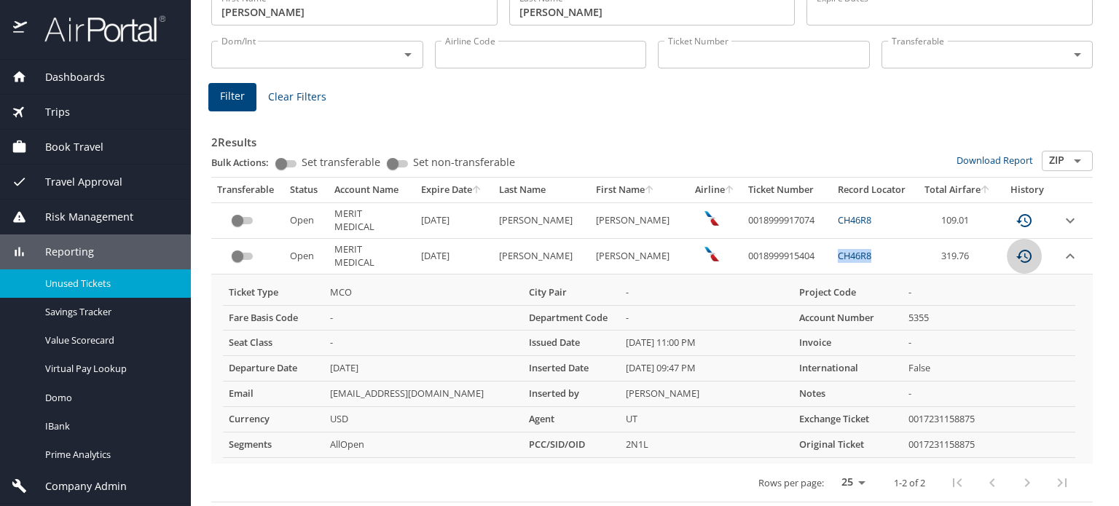
click at [1016, 253] on icon "custom pagination table" at bounding box center [1023, 256] width 15 height 13
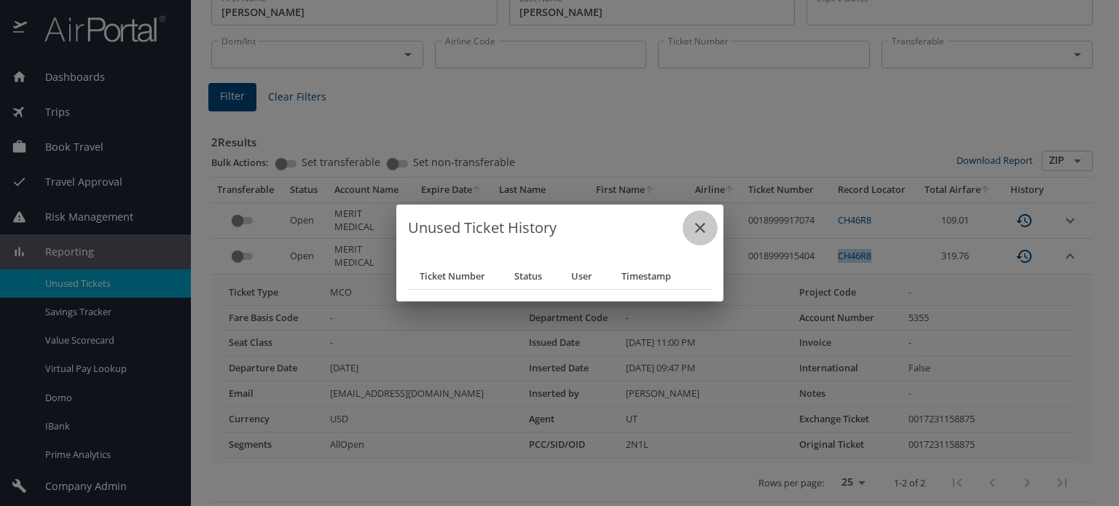
click at [699, 229] on icon "close" at bounding box center [699, 227] width 17 height 17
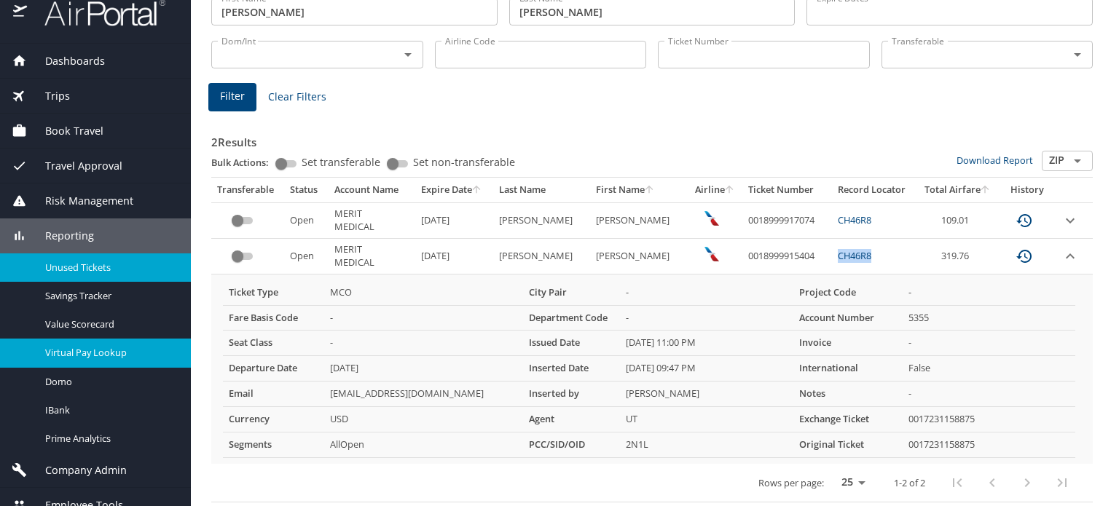
scroll to position [32, 0]
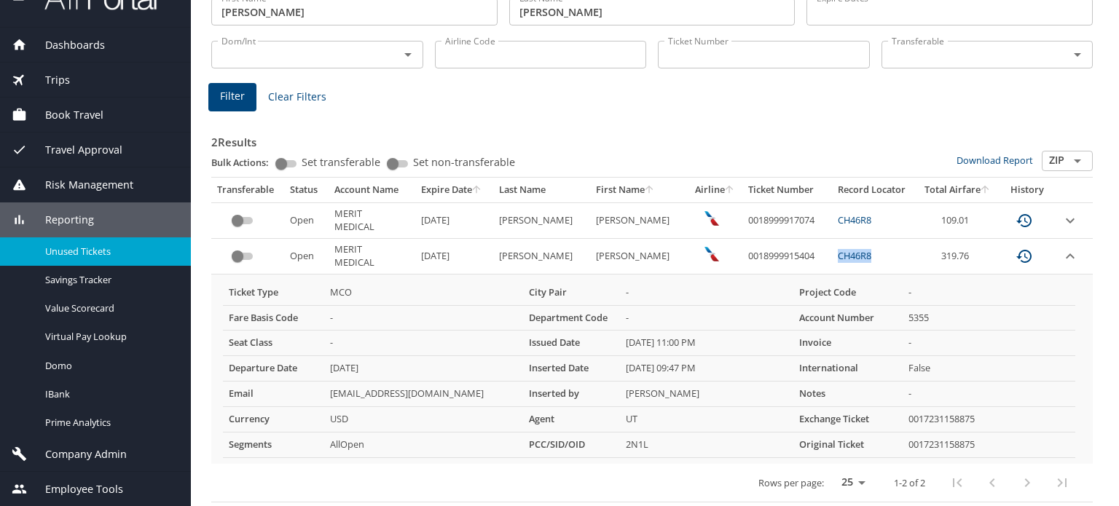
click at [106, 457] on span "Company Admin" at bounding box center [77, 455] width 100 height 16
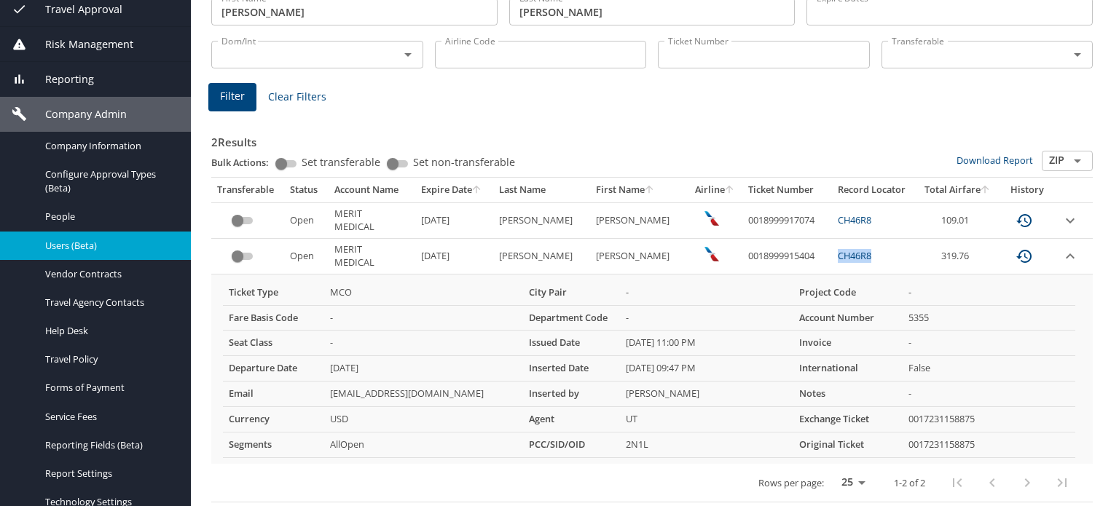
scroll to position [251, 0]
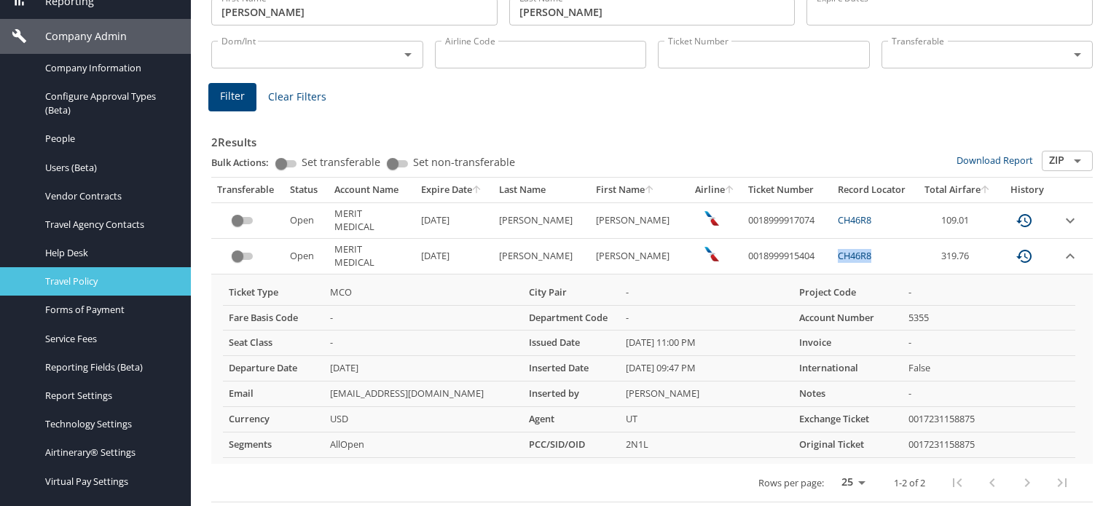
click at [103, 280] on span "Travel Policy" at bounding box center [109, 282] width 128 height 14
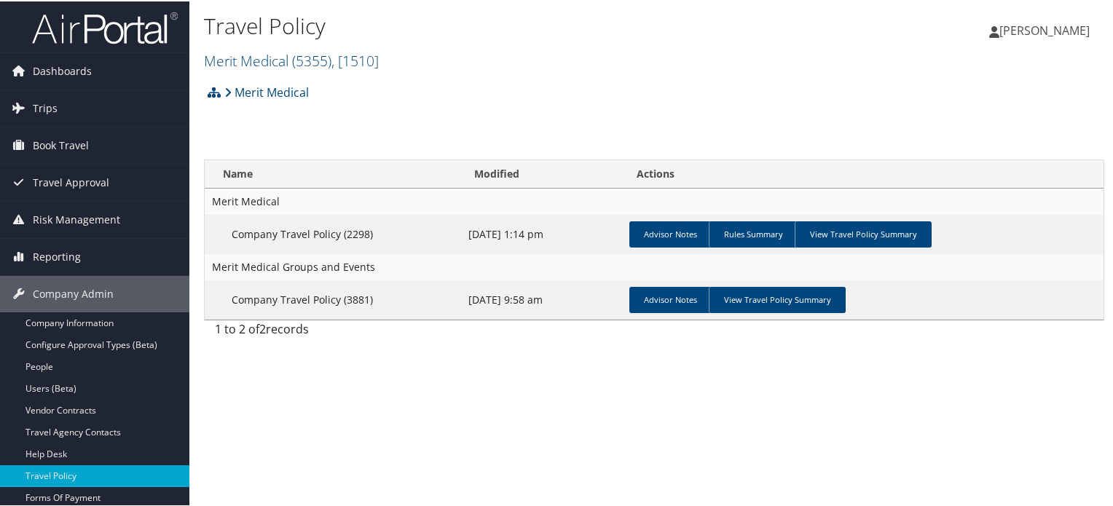
click at [881, 213] on tbody "Merit Medical Company Travel Policy (2298) [DATE] 1:14 pm Advisor Notes Rules S…" at bounding box center [654, 252] width 899 height 131
click at [879, 241] on link "View Travel Policy Summary" at bounding box center [863, 233] width 137 height 26
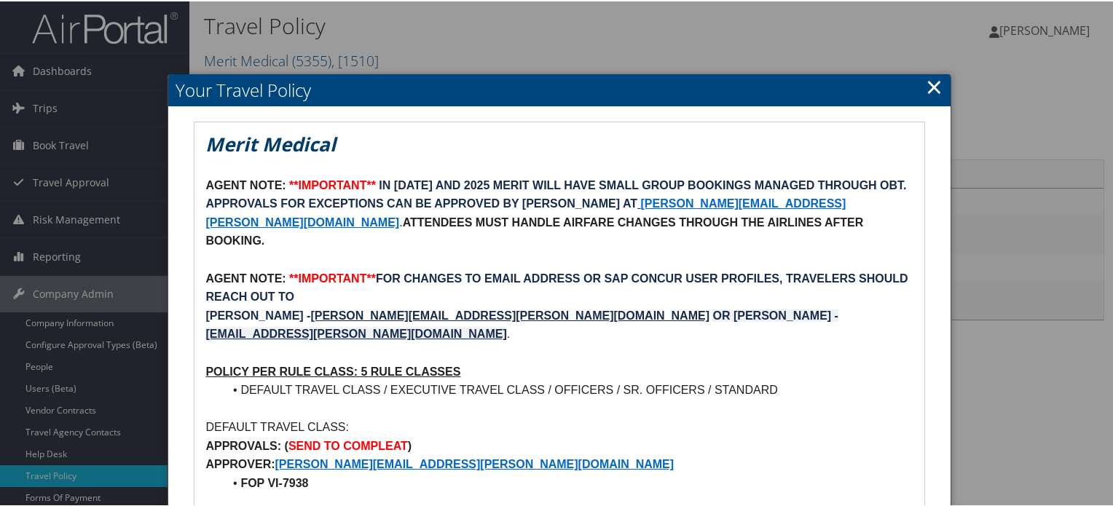
click at [933, 87] on link "×" at bounding box center [934, 85] width 17 height 29
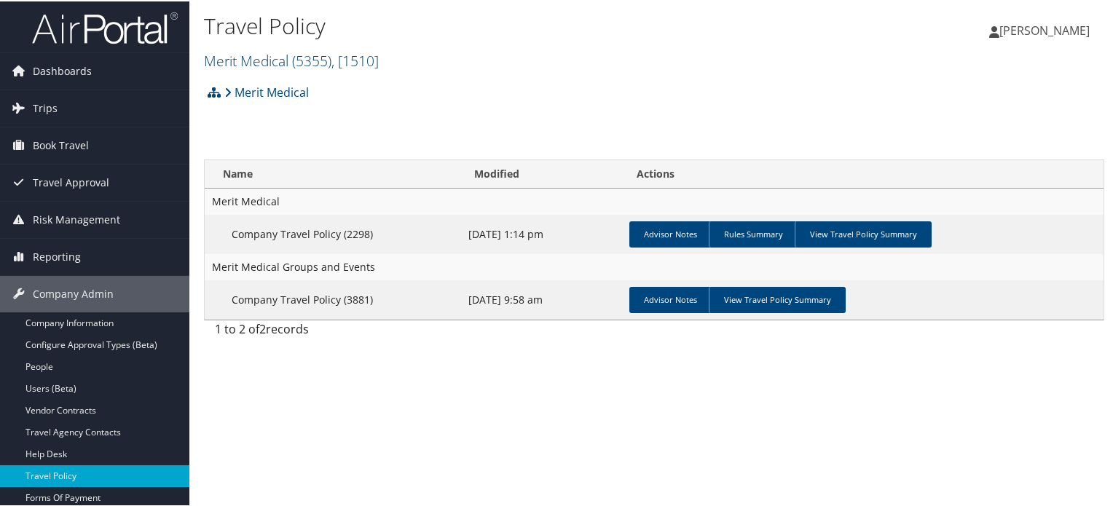
click at [345, 58] on span ", [ 1510 ]" at bounding box center [354, 60] width 47 height 20
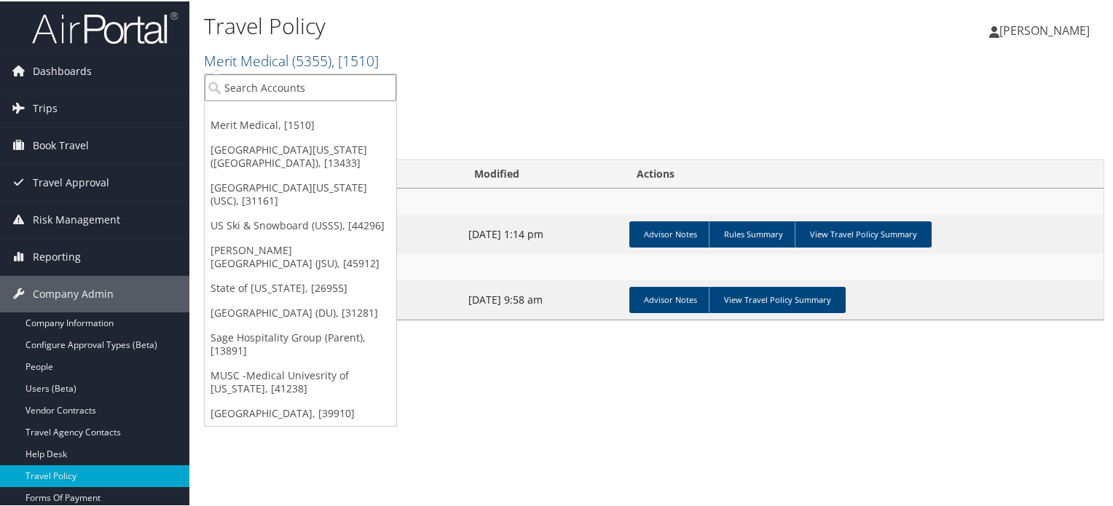
click at [326, 82] on input "search" at bounding box center [301, 86] width 192 height 27
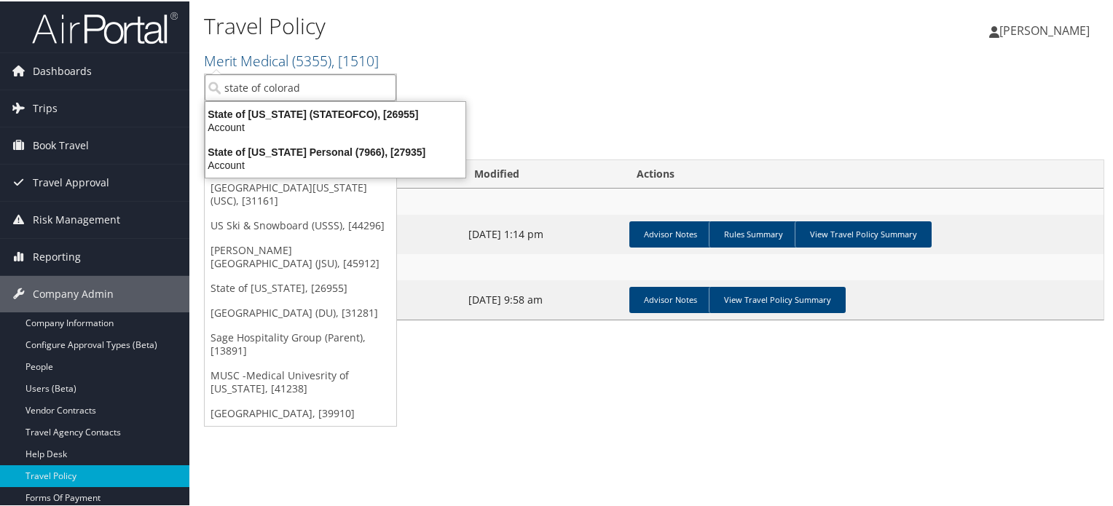
type input "state of colorado"
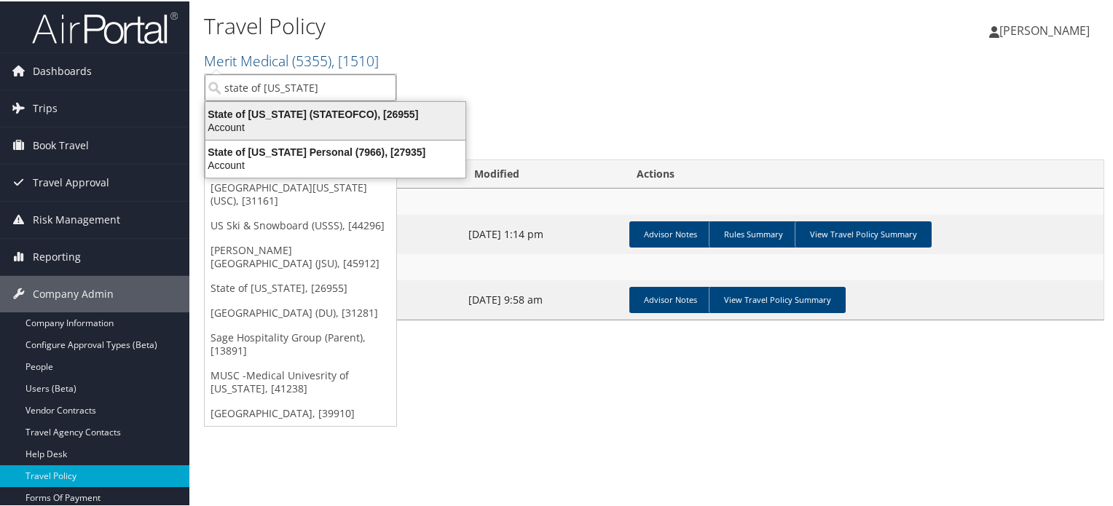
click at [342, 116] on div "State of Colorado (STATEOFCO), [26955]" at bounding box center [336, 112] width 278 height 13
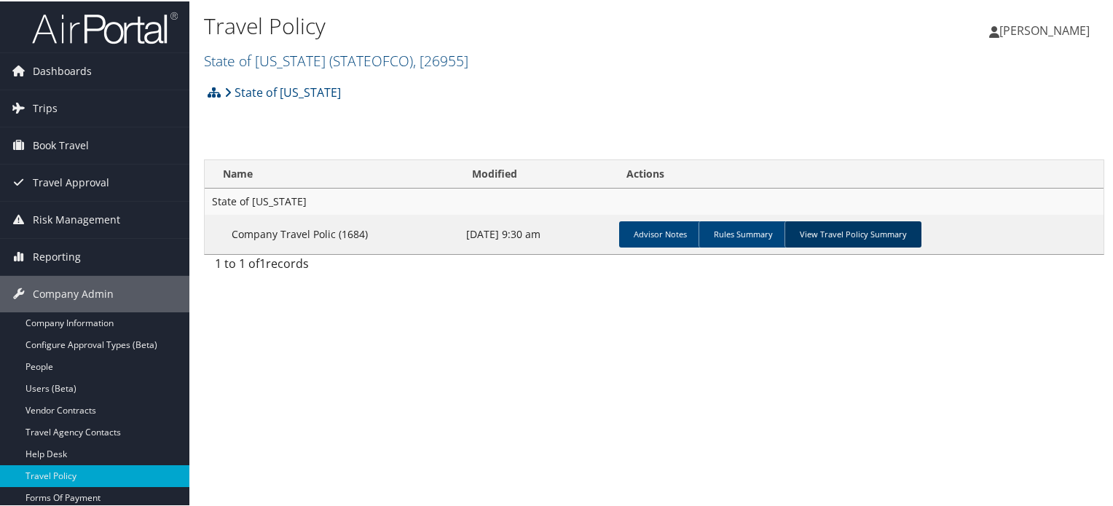
click at [845, 232] on link "View Travel Policy Summary" at bounding box center [852, 233] width 137 height 26
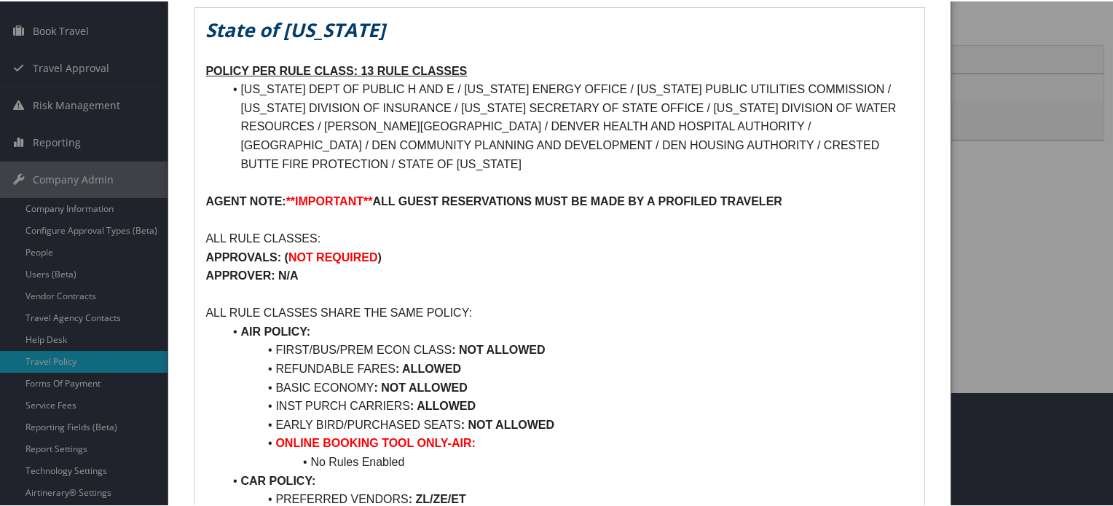
scroll to position [146, 0]
